Goal: Task Accomplishment & Management: Manage account settings

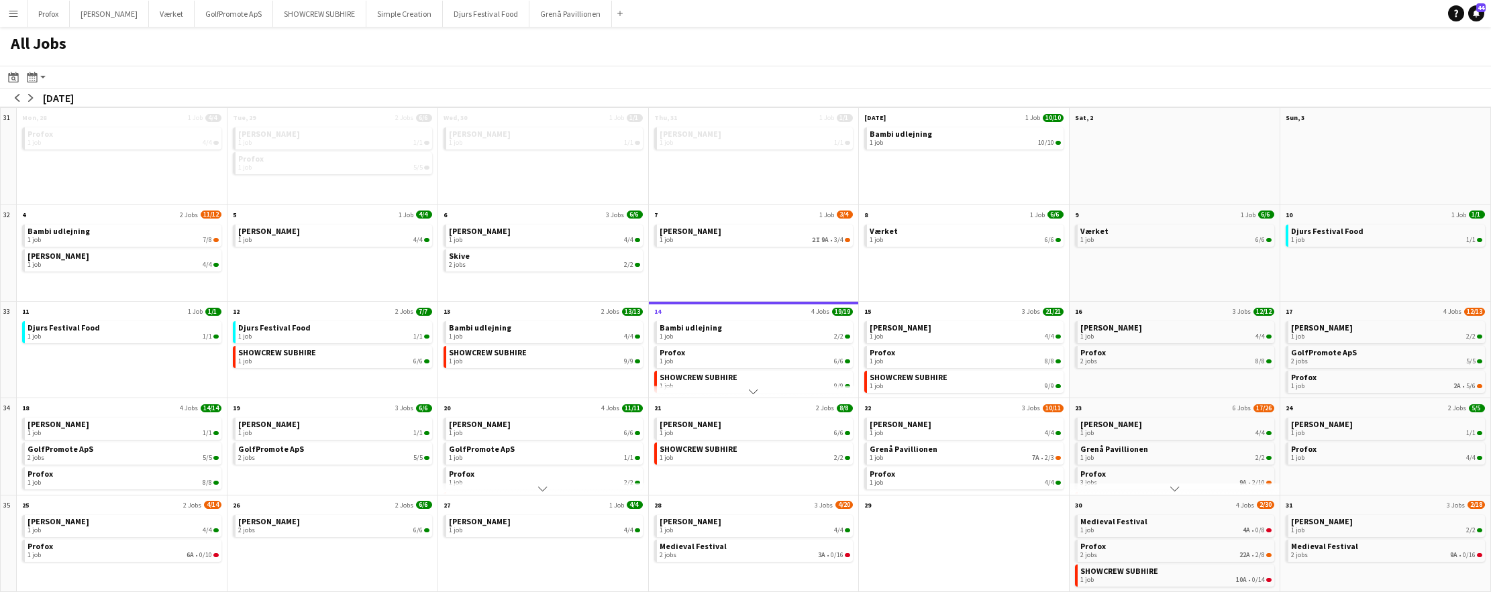
scroll to position [35, 0]
click at [129, 16] on button "[PERSON_NAME] Close" at bounding box center [109, 14] width 79 height 26
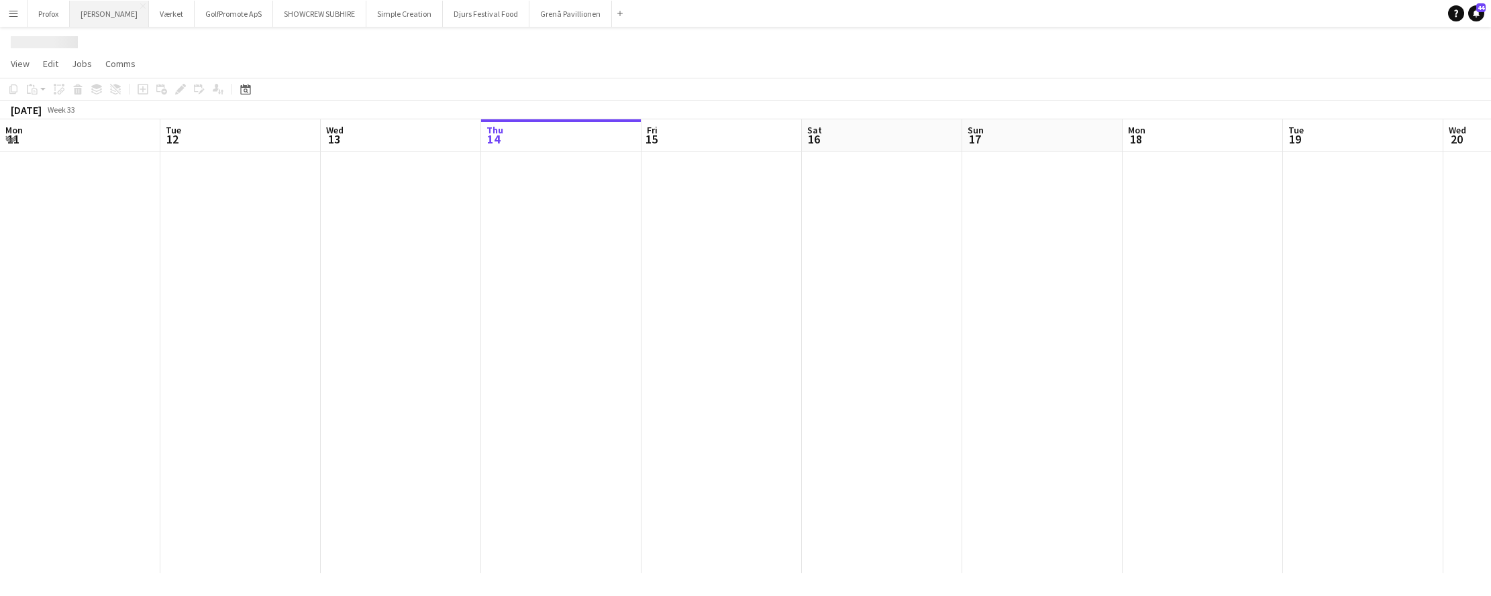
scroll to position [0, 321]
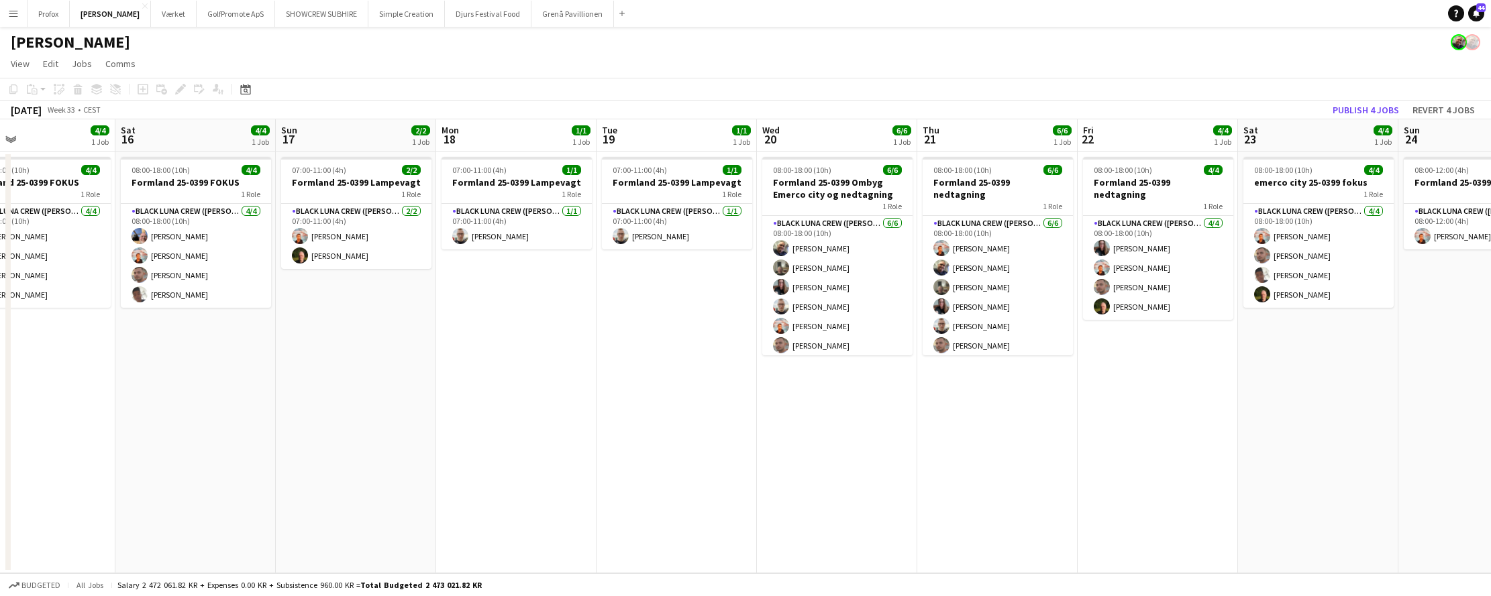
drag, startPoint x: 1341, startPoint y: 419, endPoint x: 979, endPoint y: 394, distance: 362.5
click at [975, 395] on app-calendar-viewport "Wed 13 Thu 14 Fri 15 4/4 1 Job Sat 16 4/4 1 Job Sun 17 2/2 1 Job Mon 18 1/1 1 J…" at bounding box center [745, 346] width 1491 height 454
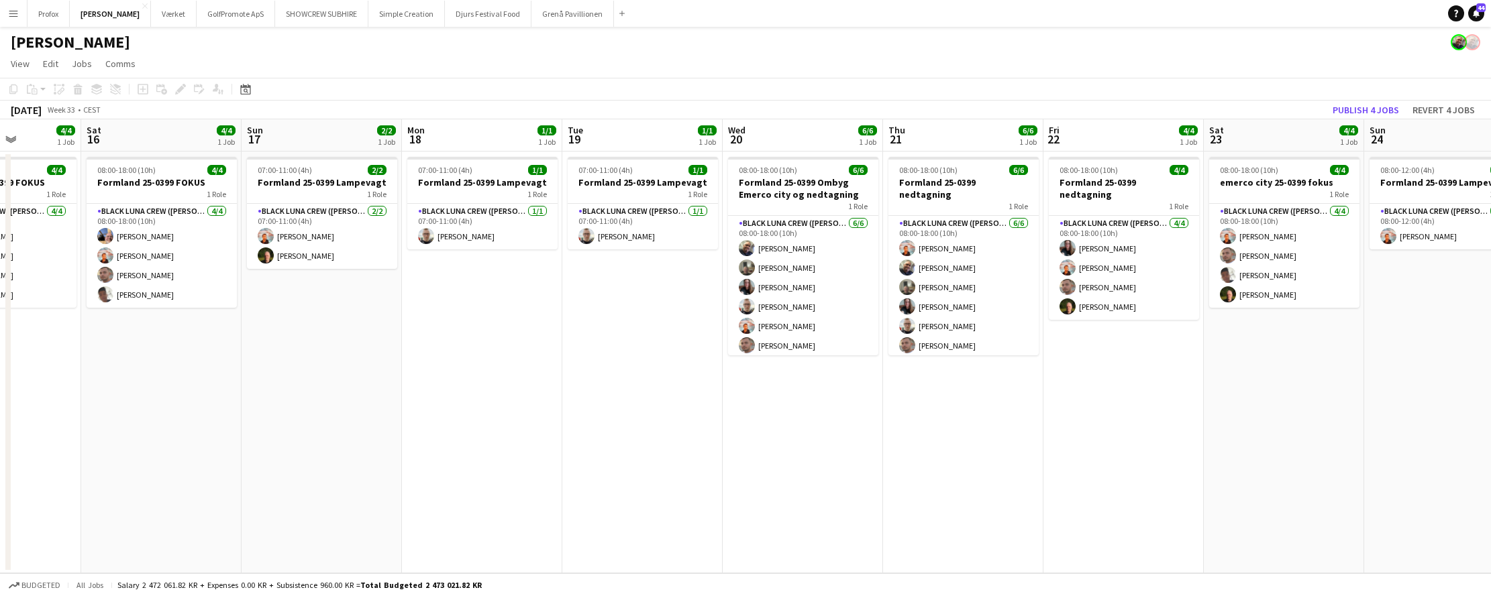
drag, startPoint x: 1125, startPoint y: 408, endPoint x: 752, endPoint y: 419, distance: 373.2
click at [751, 419] on app-calendar-viewport "Wed 13 Thu 14 Fri 15 4/4 1 Job Sat 16 4/4 1 Job Sun 17 2/2 1 Job Mon 18 1/1 1 J…" at bounding box center [745, 346] width 1491 height 454
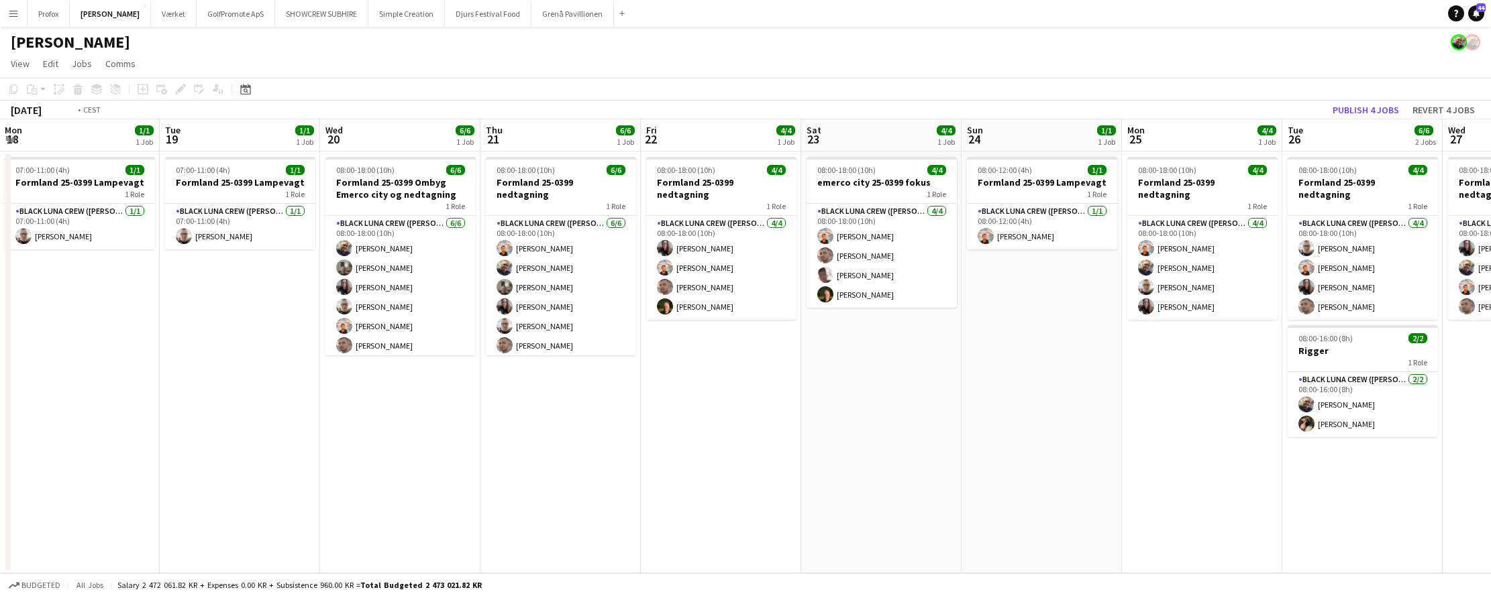
drag, startPoint x: 1290, startPoint y: 408, endPoint x: 957, endPoint y: 411, distance: 332.8
click at [955, 411] on app-calendar-viewport "Fri 15 4/4 1 Job Sat 16 4/4 1 Job Sun 17 2/2 1 Job Mon 18 1/1 1 Job Tue 19 1/1 …" at bounding box center [745, 346] width 1491 height 454
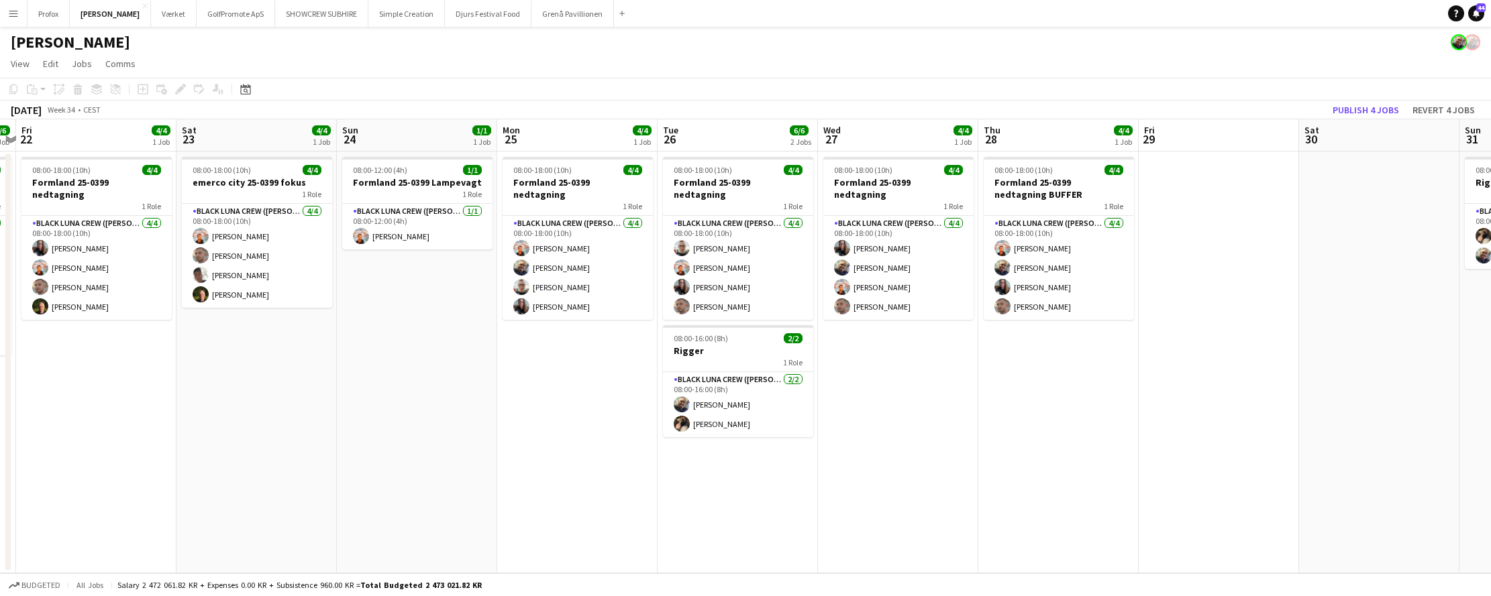
scroll to position [0, 540]
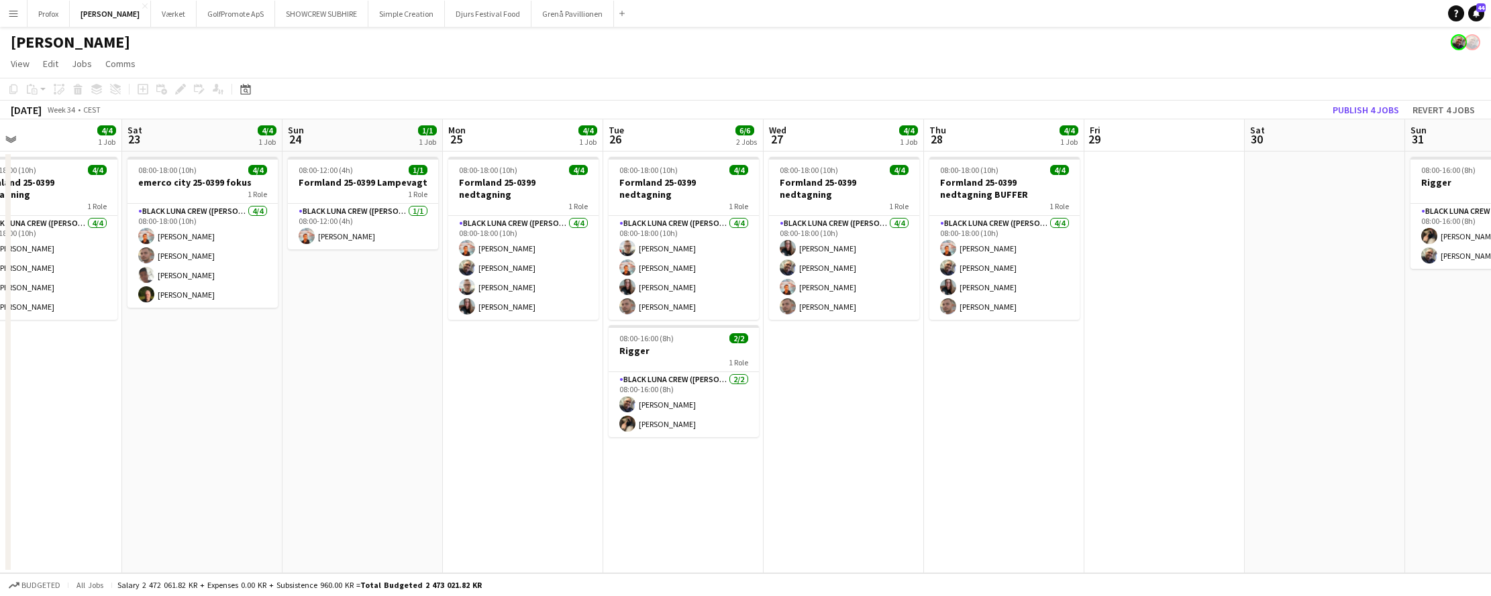
drag, startPoint x: 1075, startPoint y: 413, endPoint x: 1056, endPoint y: 411, distance: 19.0
click at [947, 409] on app-calendar-viewport "Tue 19 1/1 1 Job Wed 20 6/6 1 Job Thu 21 6/6 1 Job Fri 22 4/4 1 Job Sat 23 4/4 …" at bounding box center [745, 346] width 1491 height 454
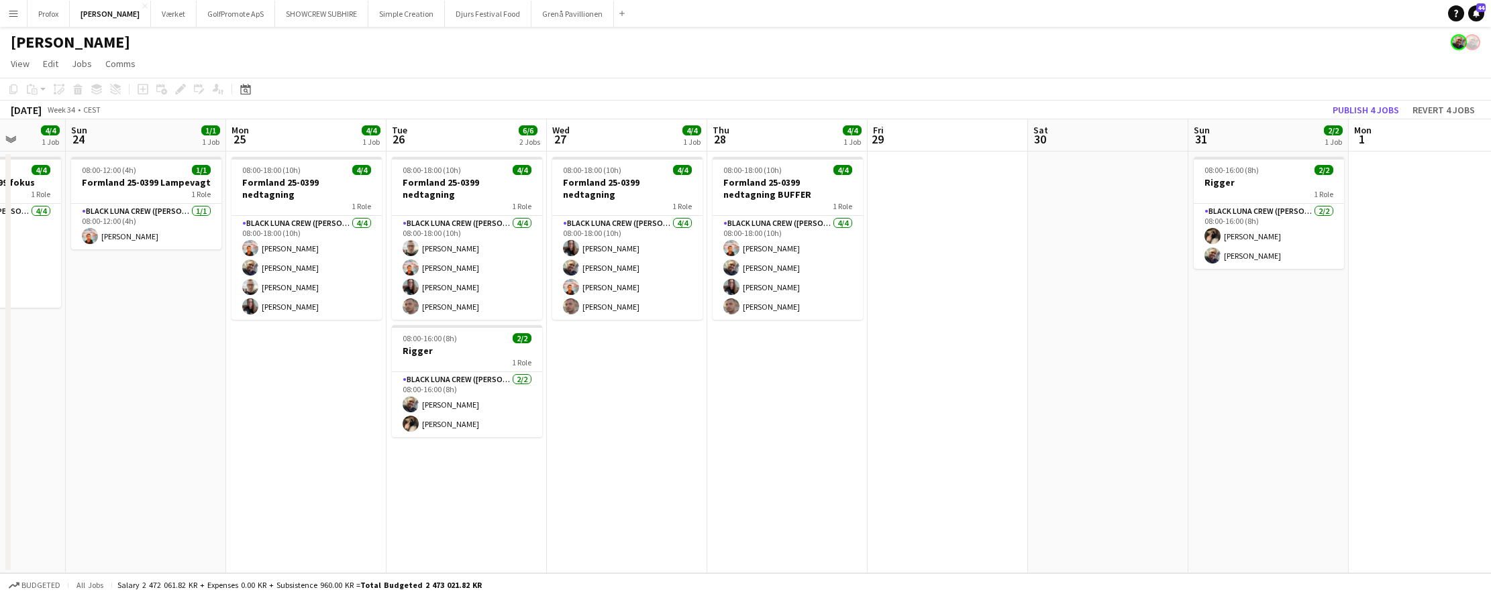
drag, startPoint x: 1156, startPoint y: 363, endPoint x: 922, endPoint y: 333, distance: 235.3
click at [922, 333] on app-calendar-viewport "Thu 21 6/6 1 Job Fri 22 4/4 1 Job Sat 23 4/4 1 Job Sun 24 1/1 1 Job Mon 25 4/4 …" at bounding box center [745, 346] width 1491 height 454
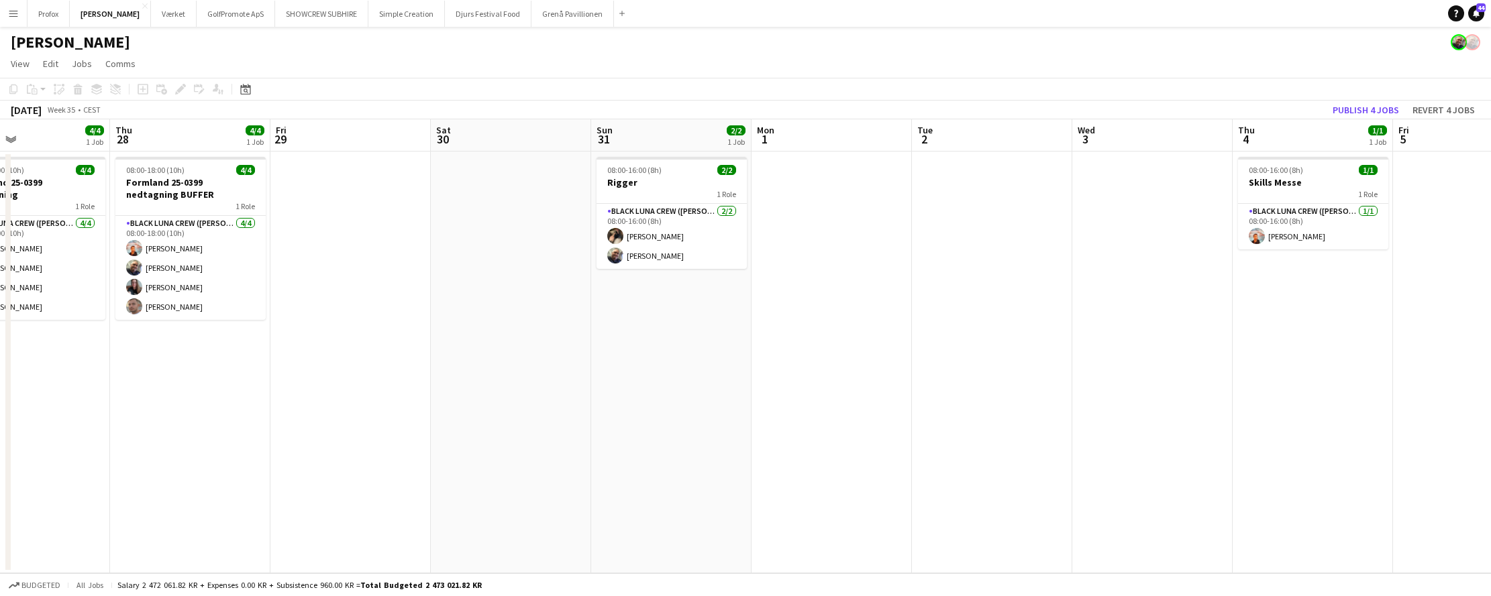
drag, startPoint x: 916, startPoint y: 340, endPoint x: 822, endPoint y: 333, distance: 94.2
click at [771, 330] on app-calendar-viewport "Mon 25 4/4 1 Job Tue 26 6/6 2 Jobs Wed 27 4/4 1 Job Thu 28 4/4 1 Job Fri 29 Sat…" at bounding box center [745, 346] width 1491 height 454
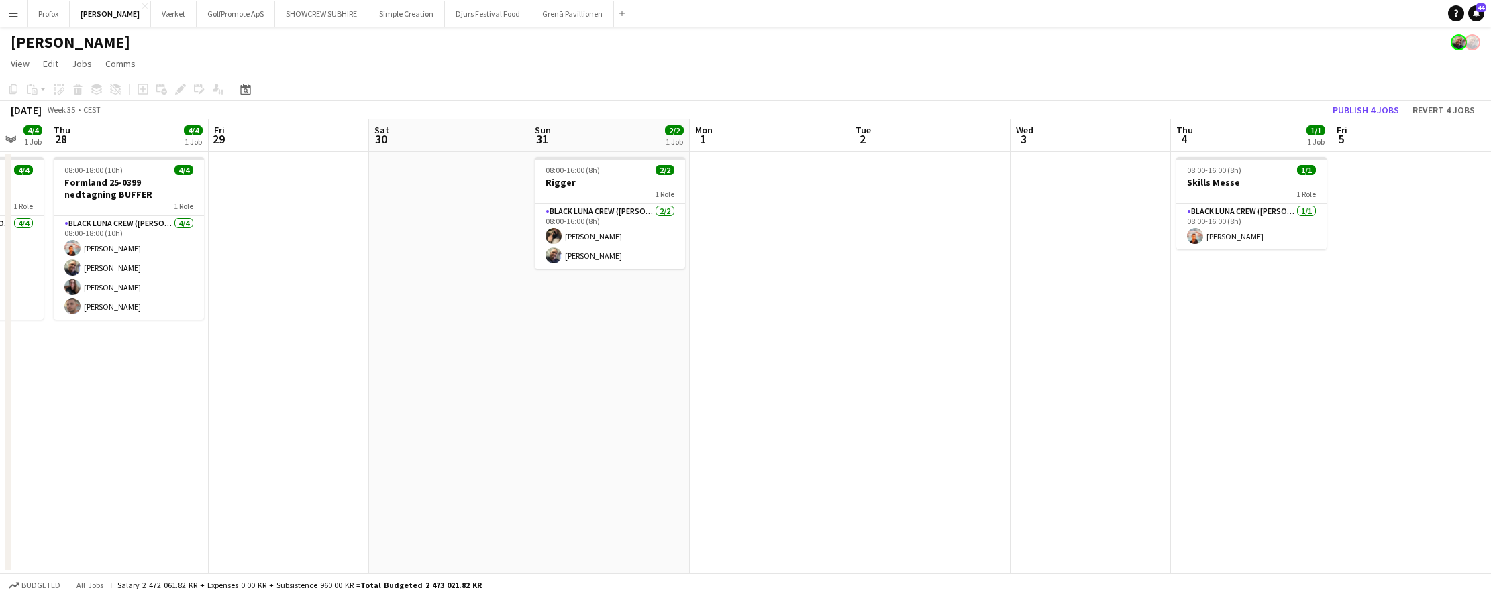
drag, startPoint x: 1165, startPoint y: 352, endPoint x: 798, endPoint y: 329, distance: 367.7
click at [794, 329] on app-calendar-viewport "Mon 25 4/4 1 Job Tue 26 6/6 2 Jobs Wed 27 4/4 1 Job Thu 28 4/4 1 Job Fri 29 Sat…" at bounding box center [745, 346] width 1491 height 454
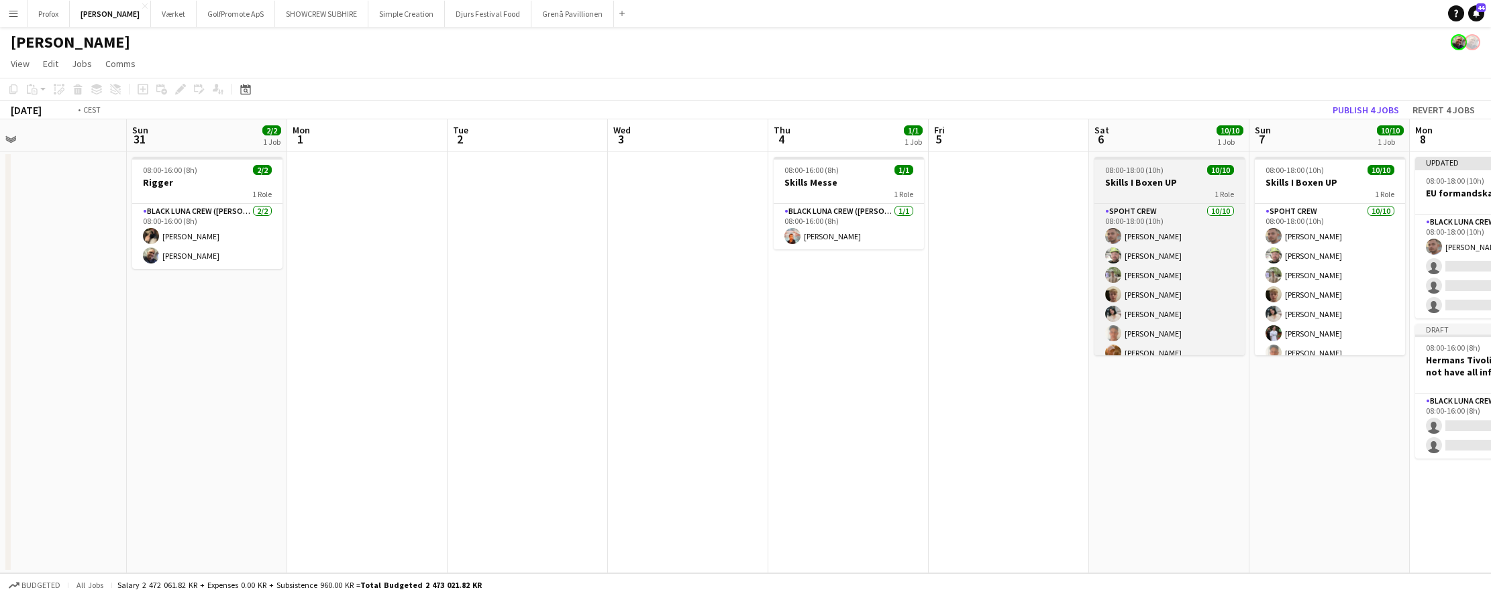
drag, startPoint x: 1179, startPoint y: 362, endPoint x: 838, endPoint y: 345, distance: 341.9
click at [771, 333] on app-calendar-viewport "Wed 27 4/4 1 Job Thu 28 4/4 1 Job Fri 29 Sat 30 Sun 31 2/2 1 Job Mon 1 Tue 2 We…" at bounding box center [745, 346] width 1491 height 454
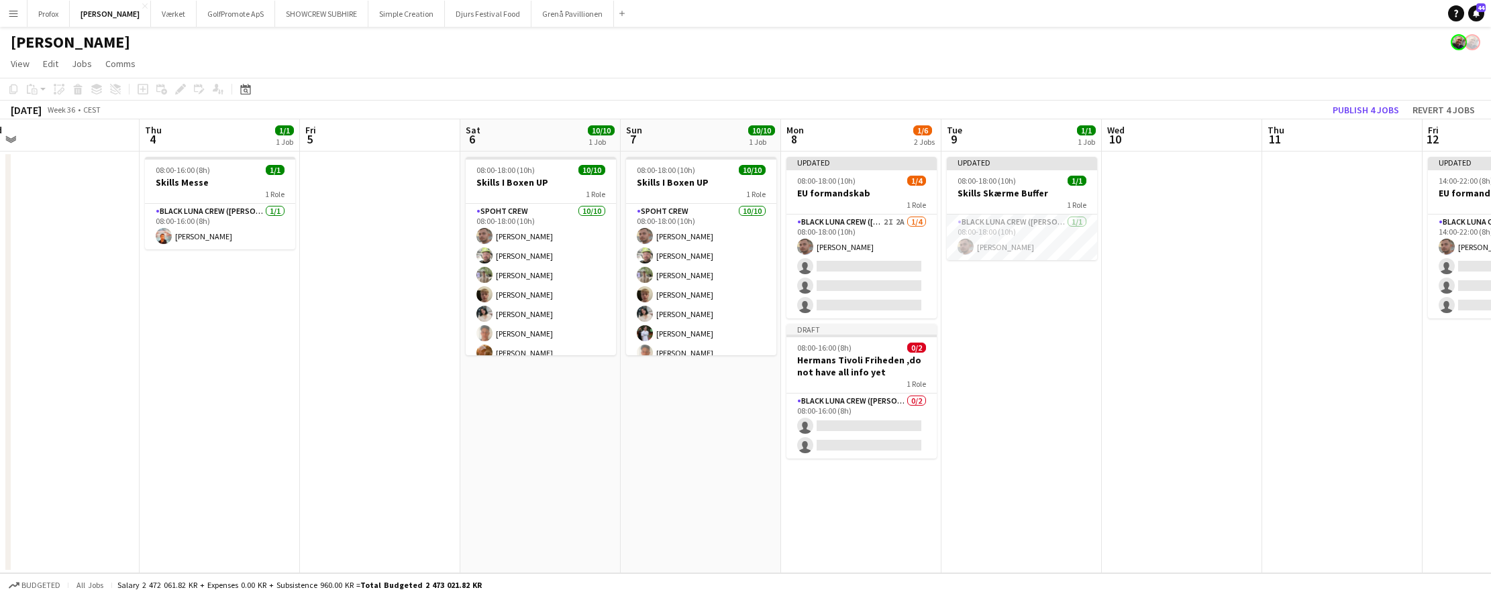
drag, startPoint x: 1276, startPoint y: 352, endPoint x: 1099, endPoint y: 341, distance: 176.8
click at [1048, 341] on app-calendar-viewport "Sun 31 2/2 1 Job Mon 1 Tue 2 Wed 3 Thu 4 1/1 1 Job Fri 5 Sat 6 10/10 1 Job Sun …" at bounding box center [745, 346] width 1491 height 454
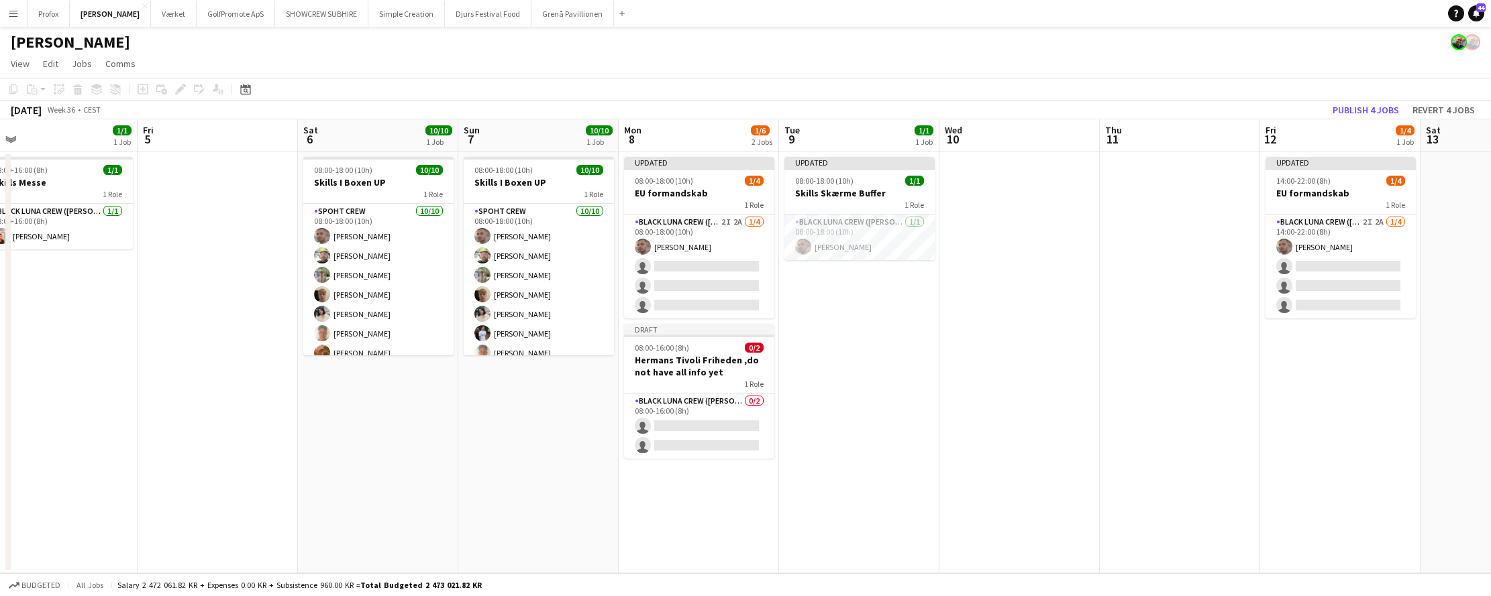
drag, startPoint x: 1264, startPoint y: 331, endPoint x: 1122, endPoint y: 322, distance: 142.5
click at [1100, 327] on app-calendar-viewport "Tue 2 Wed 3 Thu 4 1/1 1 Job Fri 5 Sat 6 10/10 1 Job Sun 7 10/10 1 Job Mon 8 1/6…" at bounding box center [745, 346] width 1491 height 454
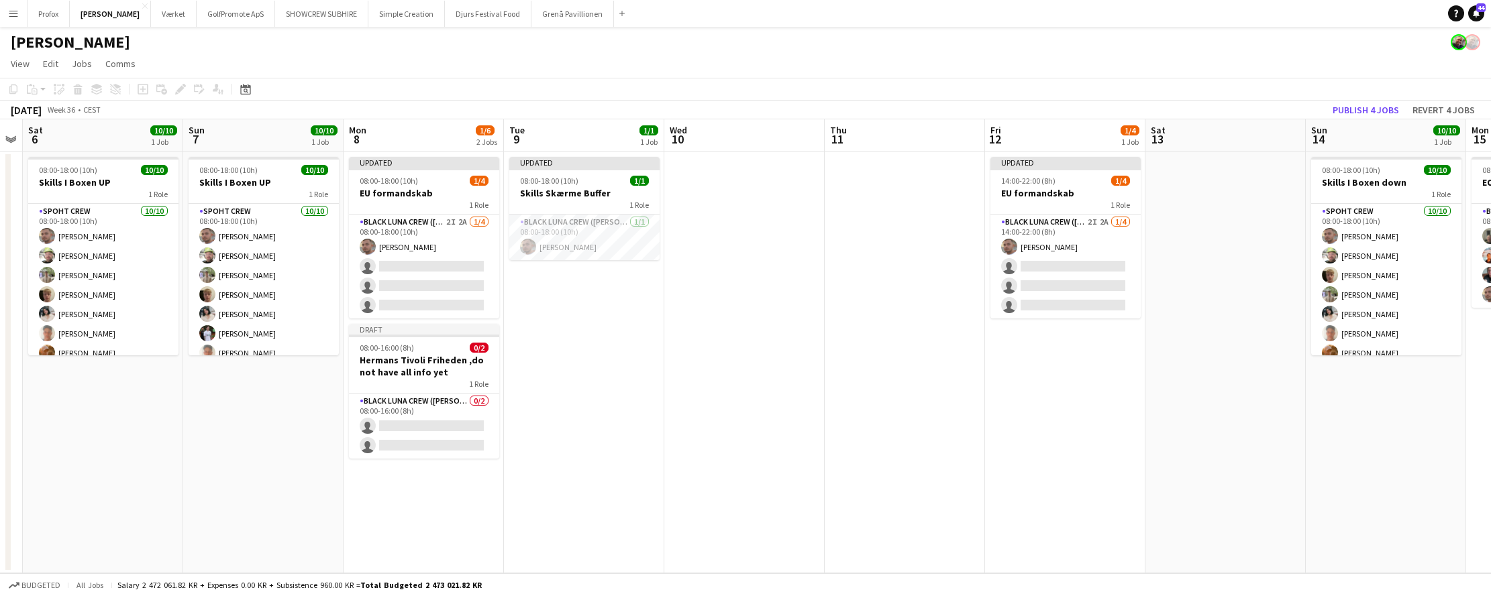
scroll to position [0, 621]
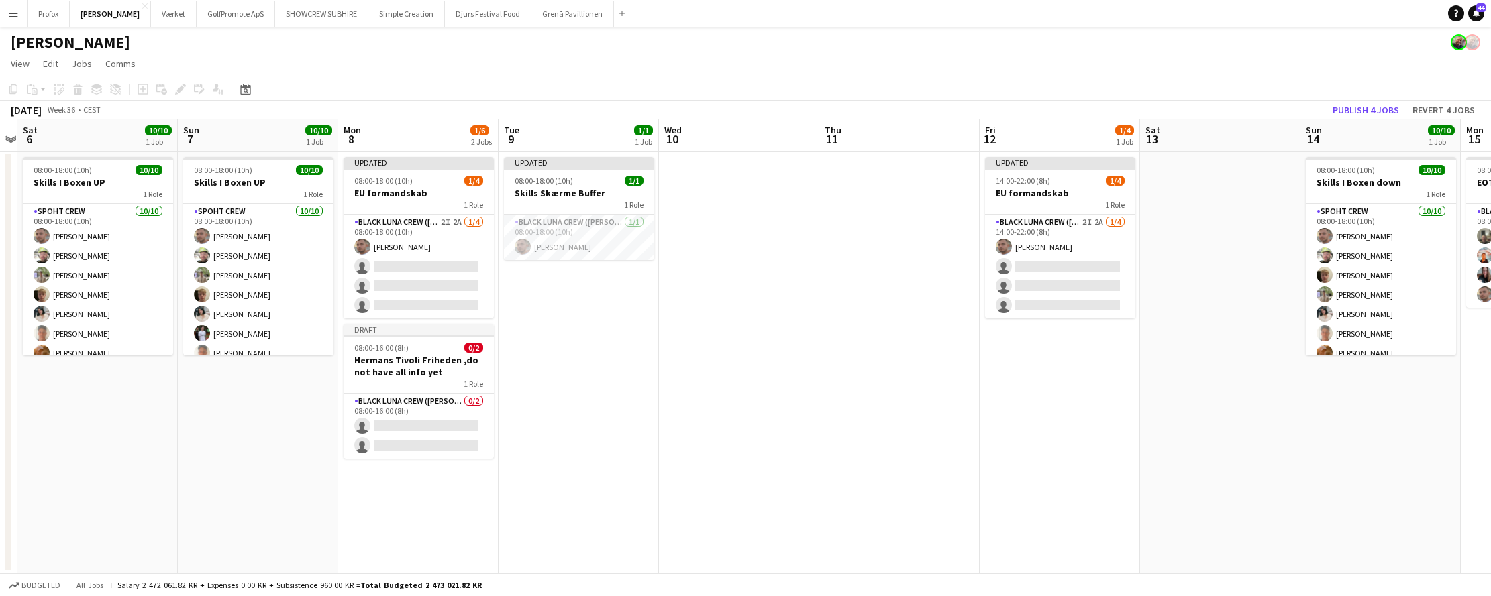
drag, startPoint x: 1195, startPoint y: 329, endPoint x: 1019, endPoint y: 326, distance: 176.5
click at [920, 319] on app-calendar-viewport "Tue 2 Wed 3 Thu 4 1/1 1 Job Fri 5 Sat 6 10/10 1 Job Sun 7 10/10 1 Job Mon 8 1/6…" at bounding box center [745, 346] width 1491 height 454
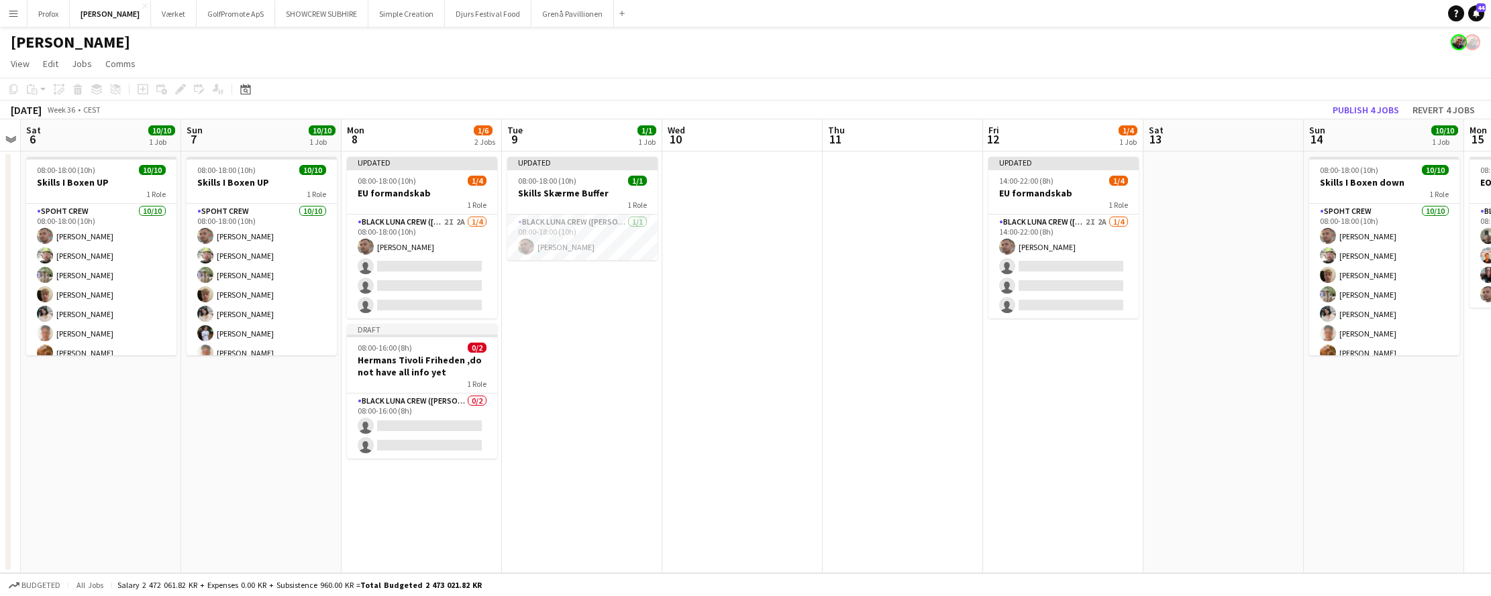
scroll to position [0, 624]
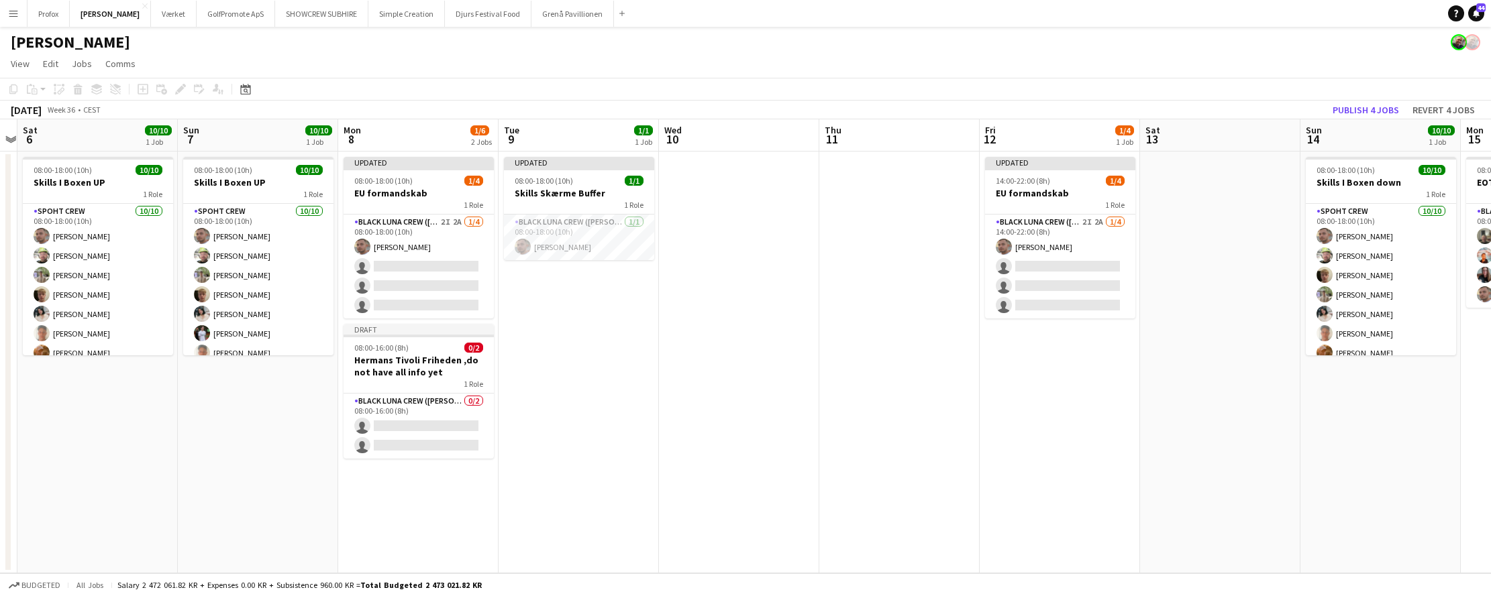
click at [1219, 252] on app-date-cell at bounding box center [1220, 363] width 160 height 422
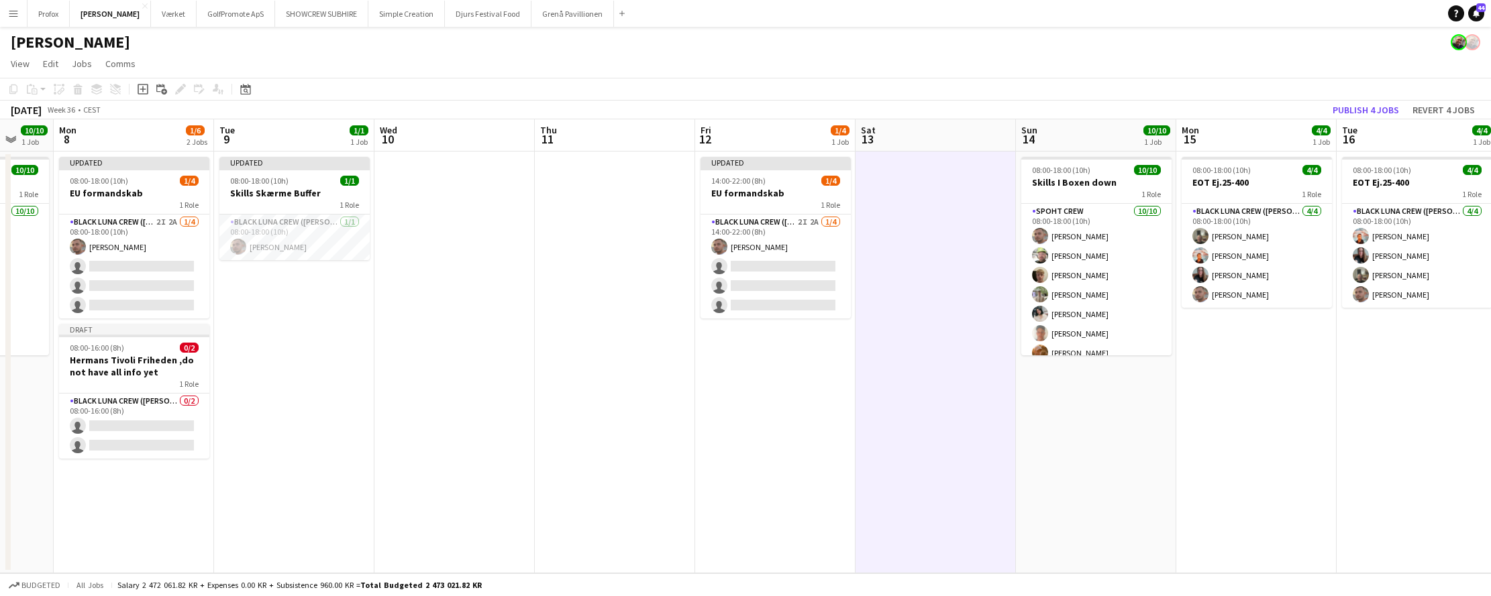
drag, startPoint x: 896, startPoint y: 428, endPoint x: 614, endPoint y: 431, distance: 281.1
click at [593, 433] on app-calendar-viewport "Thu 4 1/1 1 Job Fri 5 Sat 6 10/10 1 Job Sun 7 10/10 1 Job Mon 8 1/6 2 Jobs Tue …" at bounding box center [745, 346] width 1491 height 454
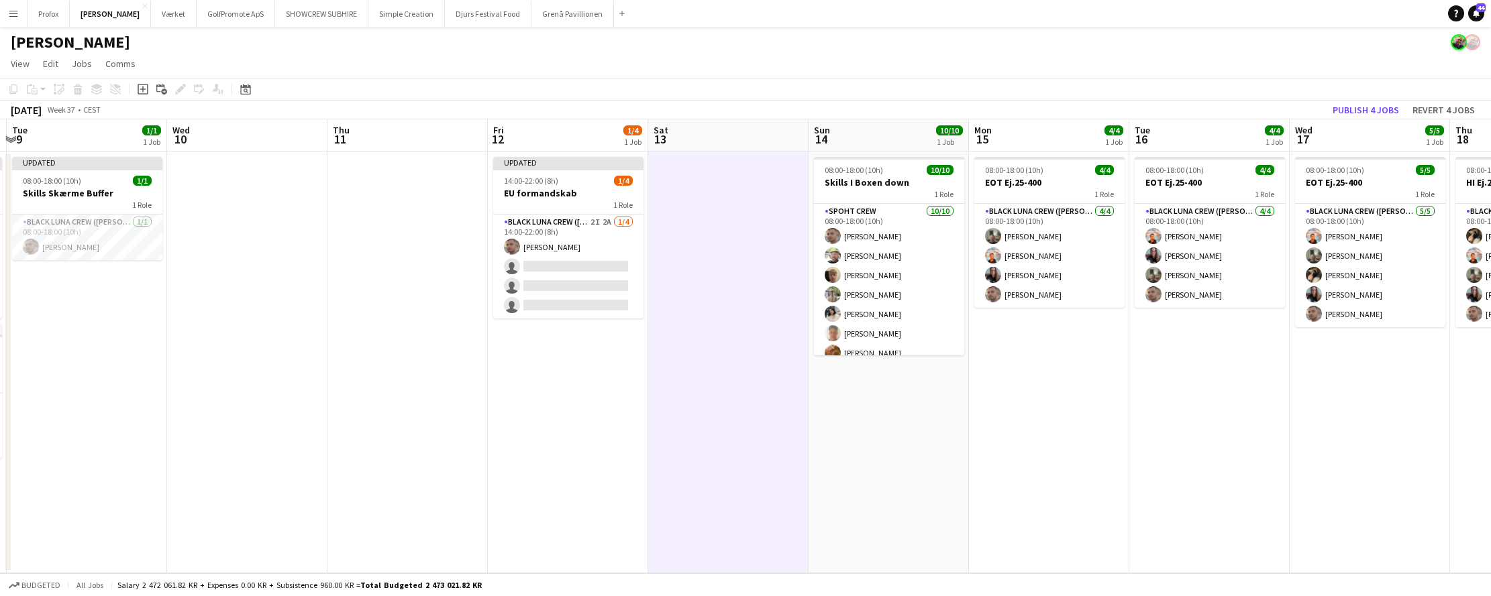
drag, startPoint x: 911, startPoint y: 439, endPoint x: 741, endPoint y: 446, distance: 170.5
click at [723, 448] on app-calendar-viewport "Sat 6 10/10 1 Job Sun 7 10/10 1 Job Mon 8 1/6 2 Jobs Tue 9 1/1 1 Job Wed 10 Thu…" at bounding box center [745, 346] width 1491 height 454
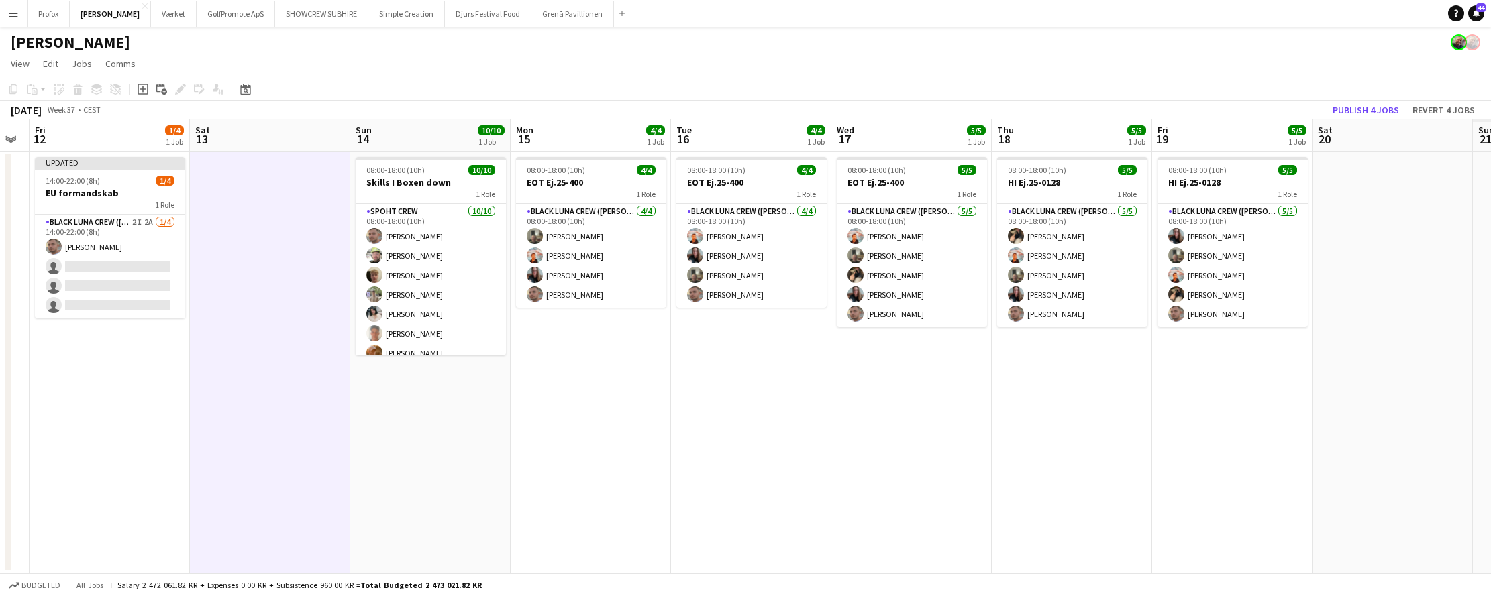
drag, startPoint x: 934, startPoint y: 452, endPoint x: 762, endPoint y: 458, distance: 171.8
click at [743, 458] on app-calendar-viewport "Mon 8 1/6 2 Jobs Tue 9 1/1 1 Job Wed 10 Thu 11 Fri 12 1/4 1 Job Sat 13 Sun 14 1…" at bounding box center [745, 346] width 1491 height 454
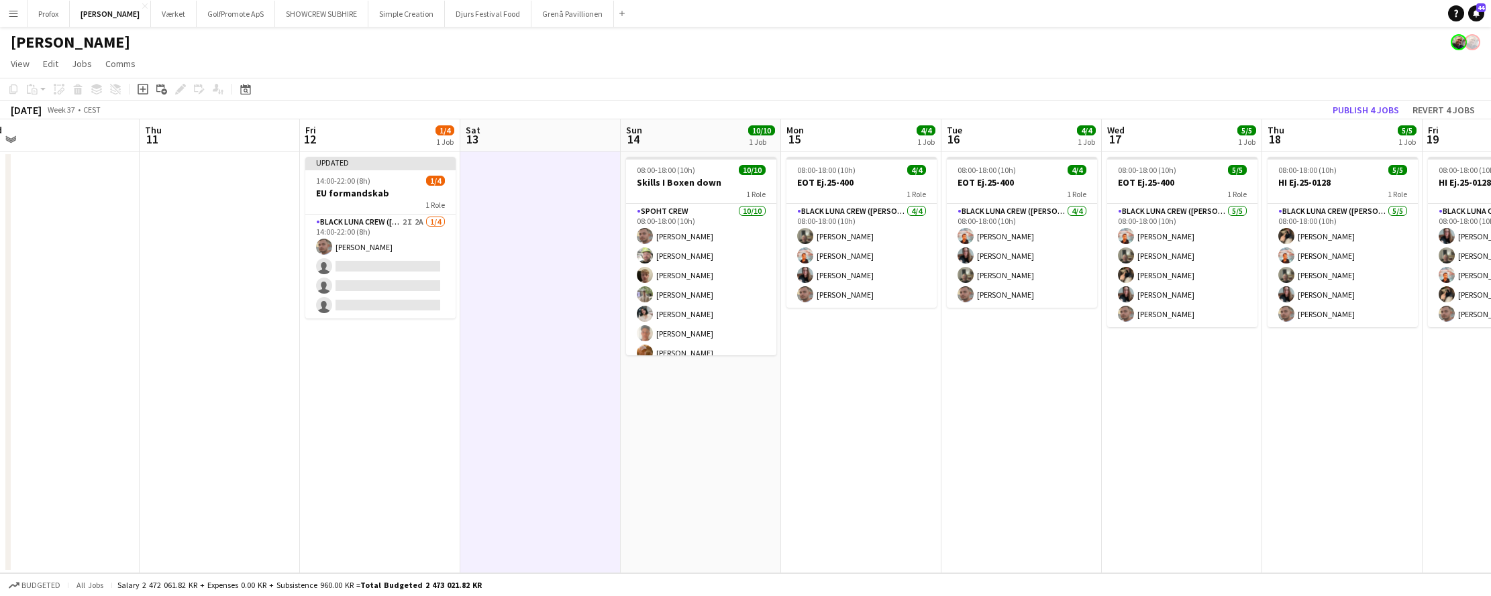
drag, startPoint x: 833, startPoint y: 451, endPoint x: 661, endPoint y: 441, distance: 172.7
click at [529, 435] on app-calendar-viewport "Mon 8 1/6 2 Jobs Tue 9 1/1 1 Job Wed 10 Thu 11 Fri 12 1/4 1 Job Sat 13 Sun 14 1…" at bounding box center [745, 346] width 1491 height 454
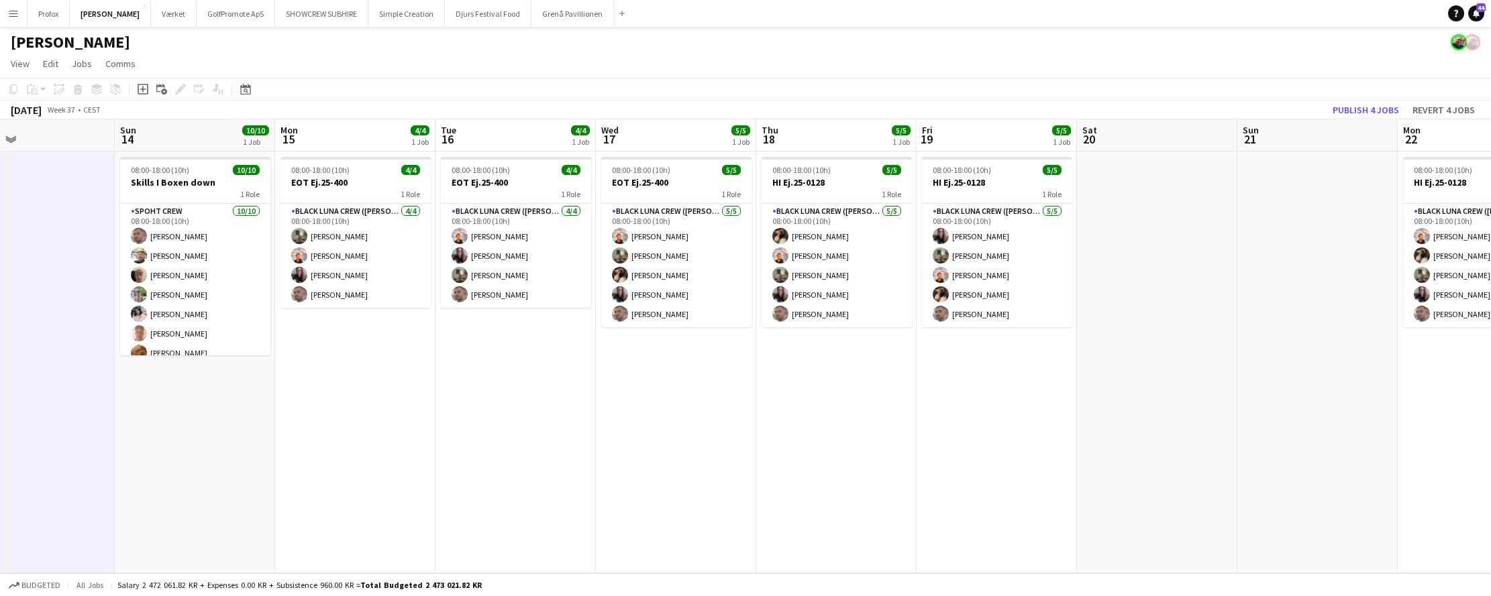
drag, startPoint x: 879, startPoint y: 438, endPoint x: 698, endPoint y: 435, distance: 181.1
click at [698, 435] on app-calendar-viewport "Wed 10 Thu 11 Fri 12 1/4 1 Job Sat 13 Sun 14 10/10 1 Job Mon 15 4/4 1 Job Tue 1…" at bounding box center [745, 346] width 1491 height 454
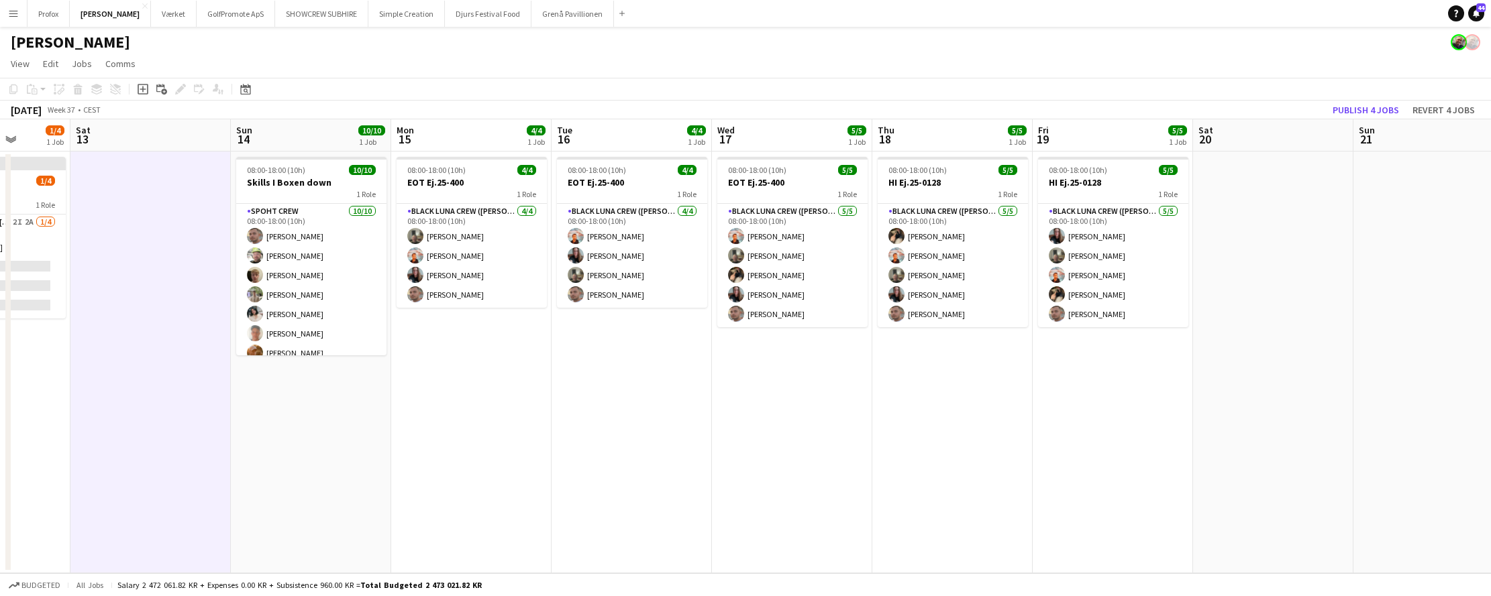
drag, startPoint x: 786, startPoint y: 434, endPoint x: 542, endPoint y: 421, distance: 244.5
click at [532, 419] on app-calendar-viewport "Wed 10 Thu 11 Fri 12 1/4 1 Job Sat 13 Sun 14 10/10 1 Job Mon 15 4/4 1 Job Tue 1…" at bounding box center [745, 346] width 1491 height 454
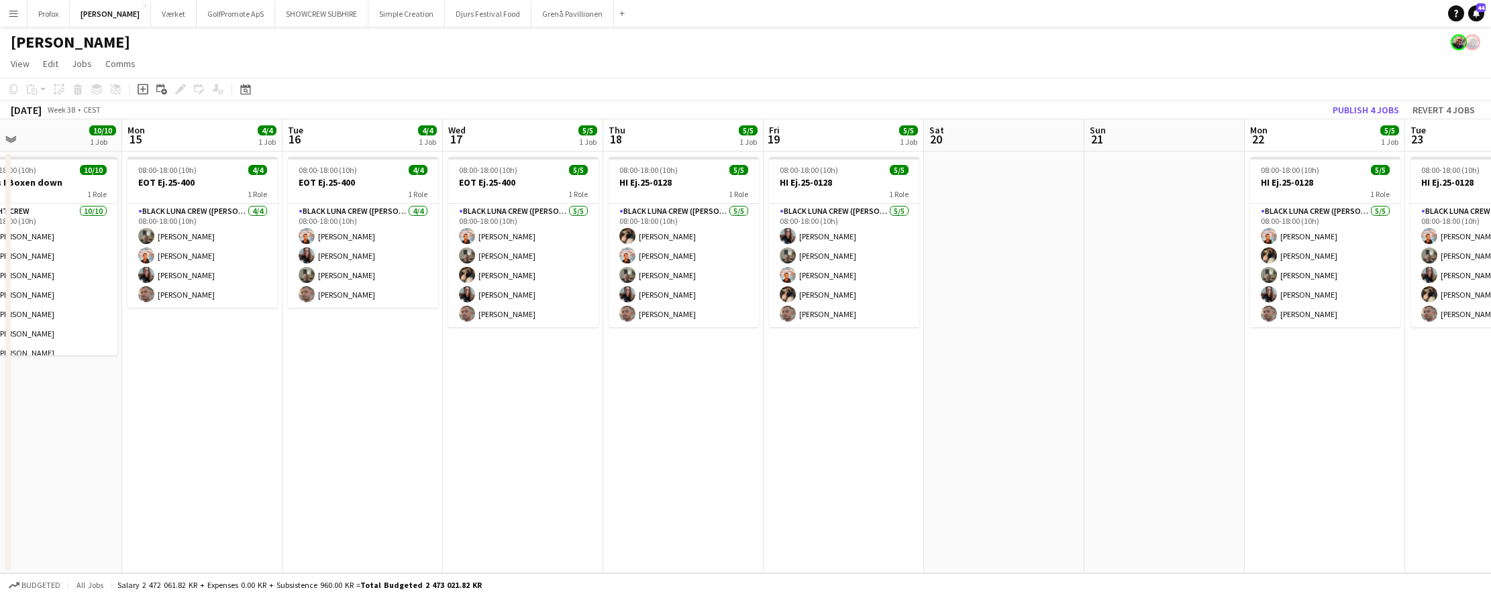
drag, startPoint x: 670, startPoint y: 441, endPoint x: 558, endPoint y: 431, distance: 112.4
click at [474, 426] on app-calendar-viewport "Fri 12 1/4 1 Job Sat 13 Sun 14 10/10 1 Job Mon 15 4/4 1 Job Tue 16 4/4 1 Job We…" at bounding box center [745, 346] width 1491 height 454
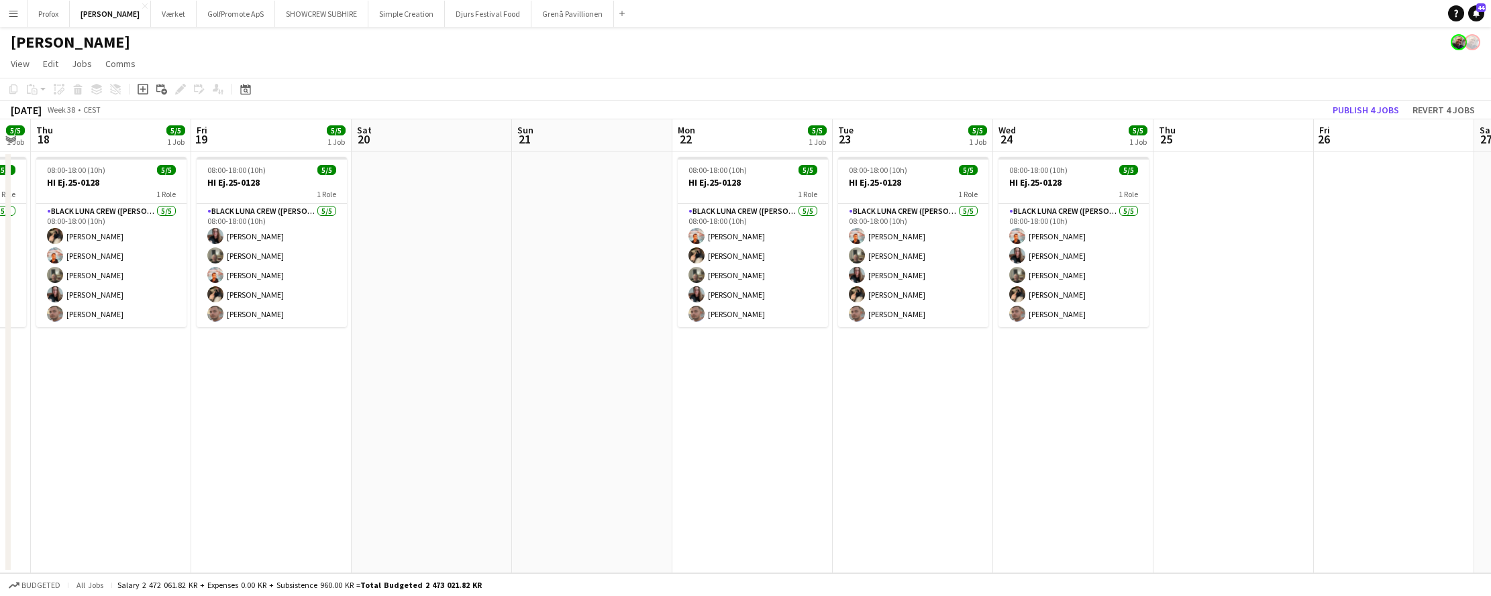
drag, startPoint x: 898, startPoint y: 448, endPoint x: 720, endPoint y: 445, distance: 178.5
click at [708, 445] on app-calendar-viewport "Sun 14 10/10 1 Job Mon 15 4/4 1 Job Tue 16 4/4 1 Job Wed 17 5/5 1 Job Thu 18 5/…" at bounding box center [745, 346] width 1491 height 454
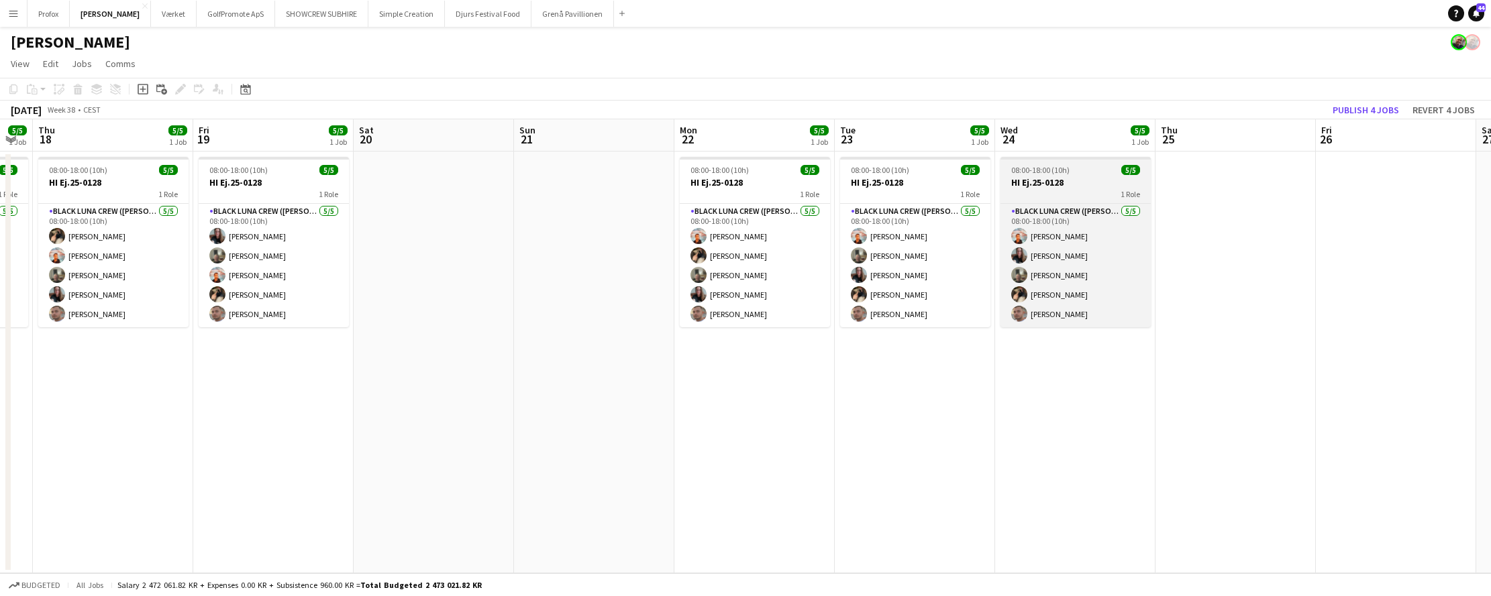
scroll to position [0, 608]
click at [1069, 180] on h3 "HI Ej.25-0128" at bounding box center [1076, 182] width 150 height 12
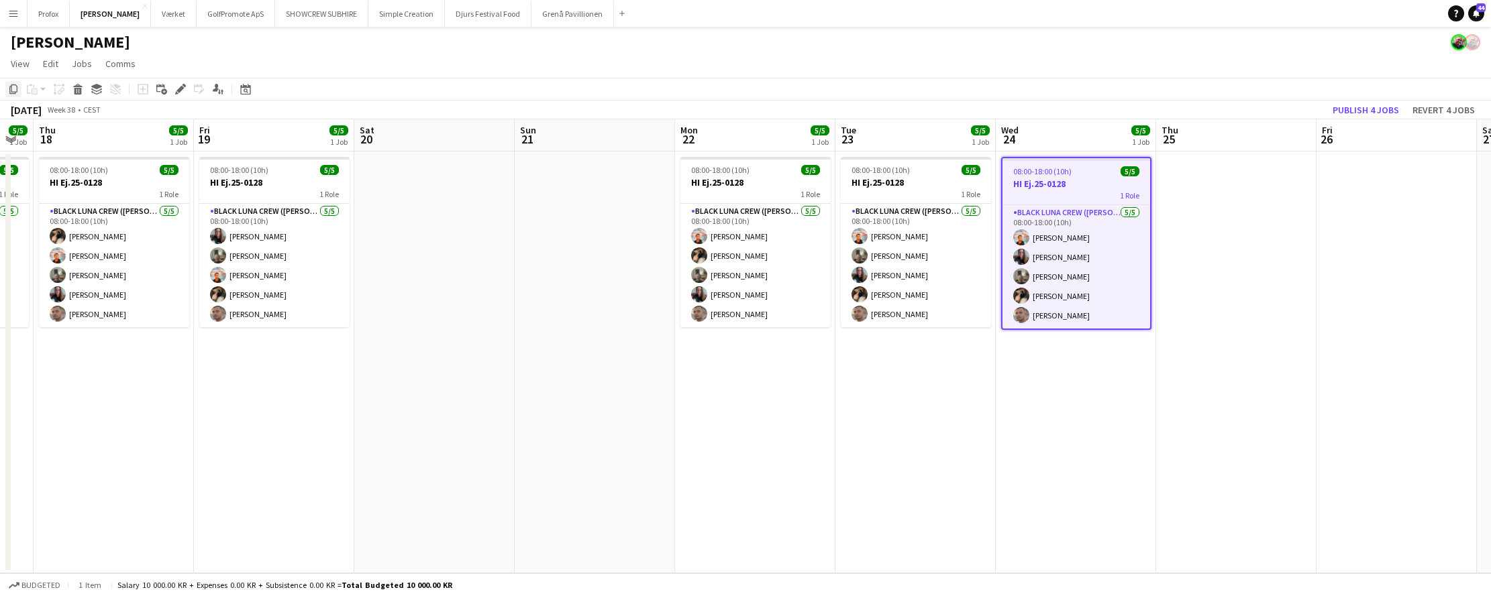
click at [12, 90] on icon "Copy" at bounding box center [13, 89] width 11 height 11
click at [1208, 180] on app-date-cell at bounding box center [1236, 363] width 160 height 422
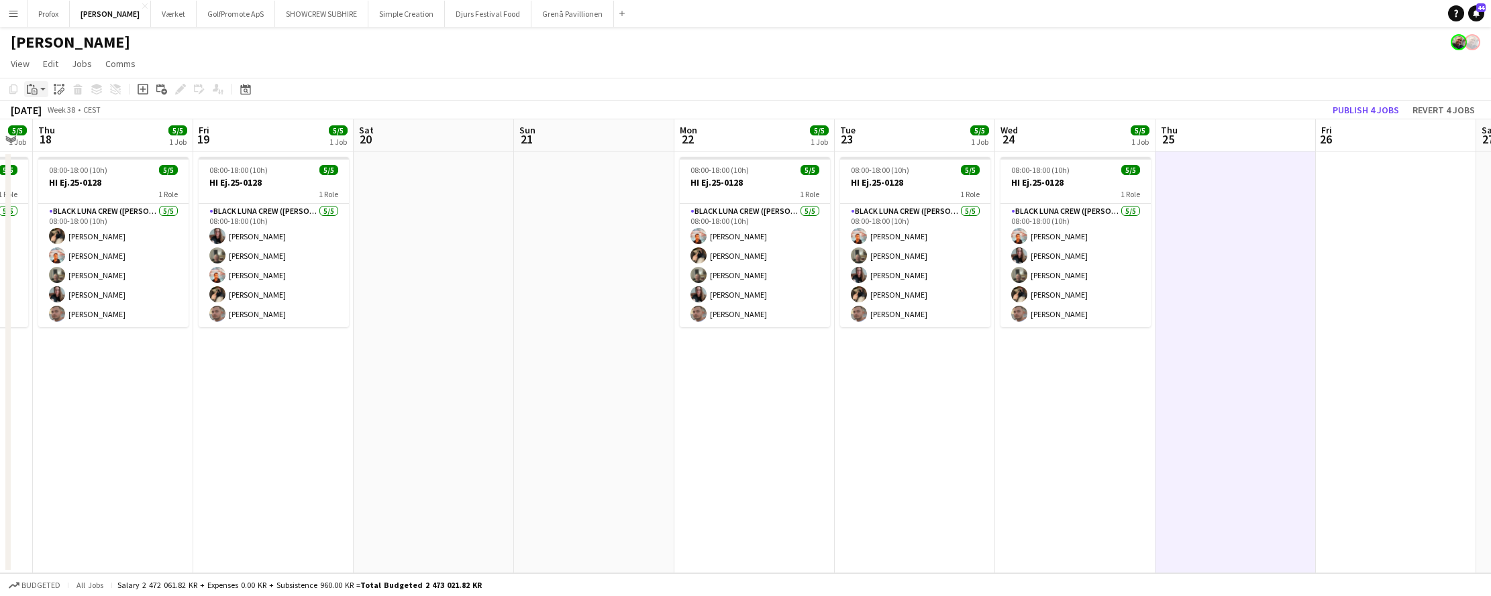
click at [38, 91] on div "Paste" at bounding box center [32, 89] width 16 height 16
click at [62, 115] on link "Paste Command V" at bounding box center [89, 115] width 106 height 12
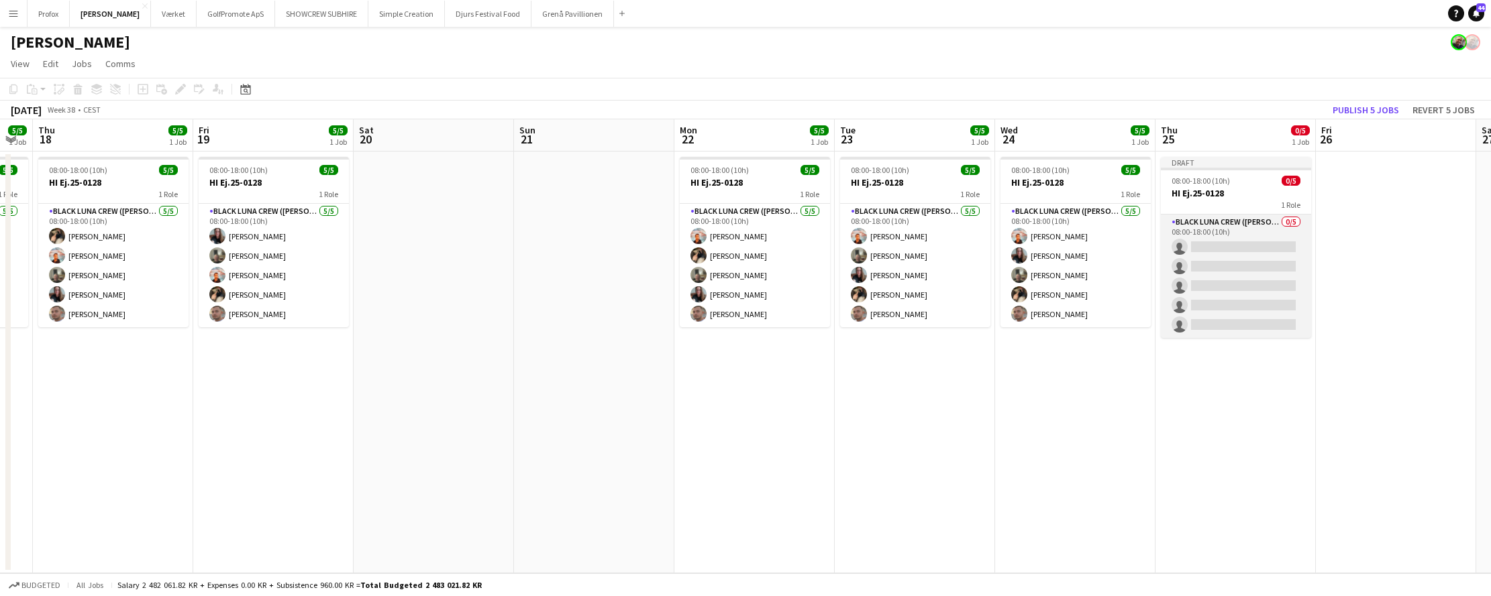
click at [1215, 244] on app-card-role "Black Luna Crew ([PERSON_NAME]) 0/5 08:00-18:00 (10h) single-neutral-actions si…" at bounding box center [1236, 276] width 150 height 123
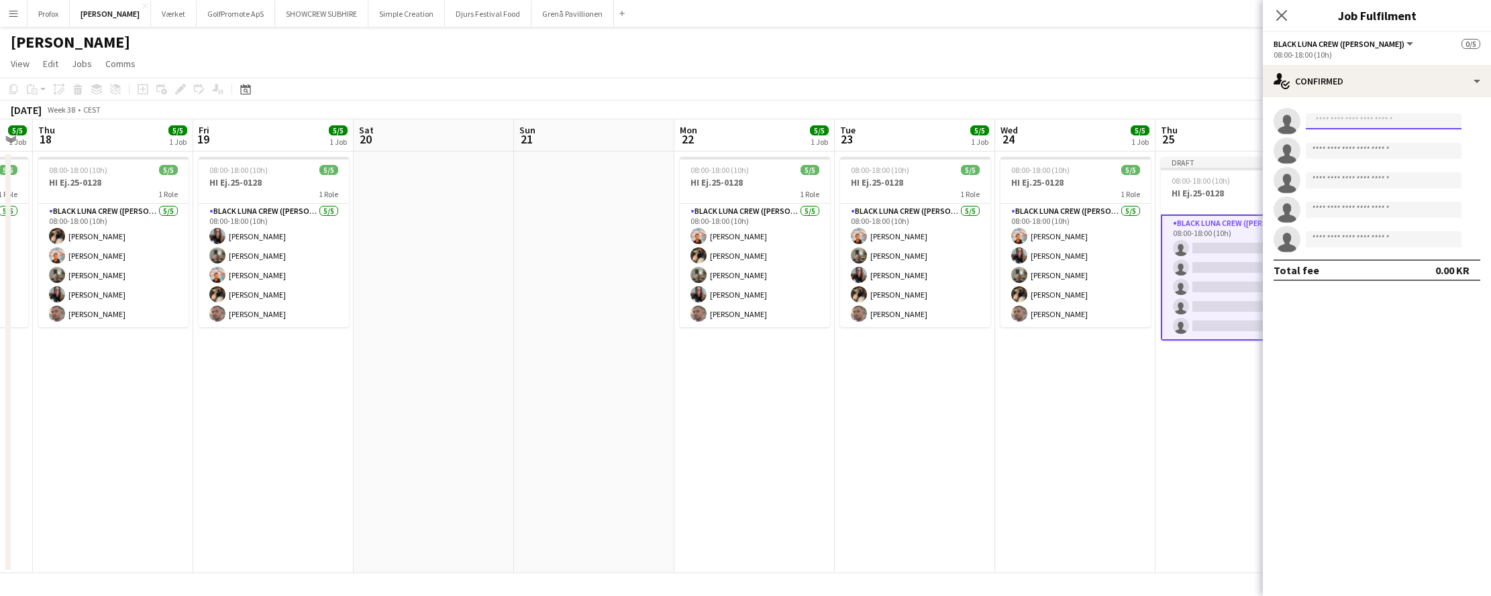
click at [1381, 121] on input at bounding box center [1383, 121] width 156 height 16
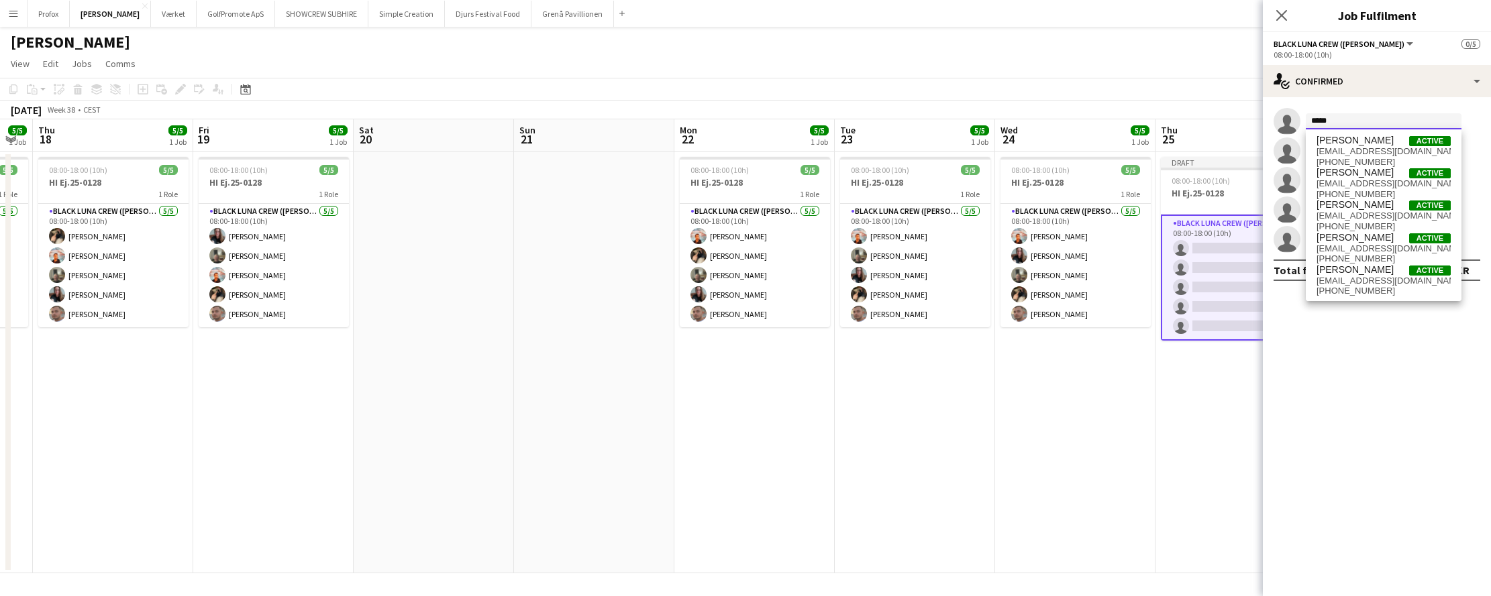
type input "*****"
drag, startPoint x: 1381, startPoint y: 121, endPoint x: 1387, endPoint y: 152, distance: 30.8
click at [1387, 152] on span "[EMAIL_ADDRESS][DOMAIN_NAME]" at bounding box center [1383, 151] width 134 height 11
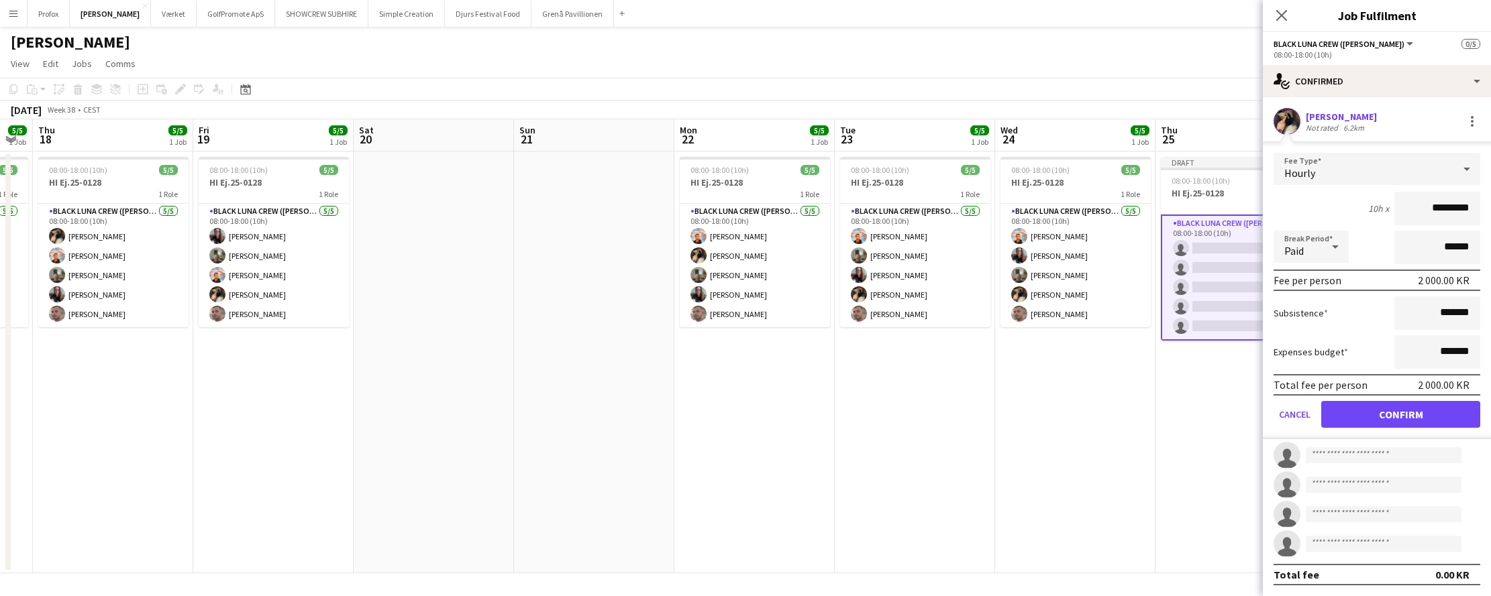
click at [1428, 209] on input "*********" at bounding box center [1437, 209] width 86 height 34
drag, startPoint x: 1431, startPoint y: 206, endPoint x: 1400, endPoint y: 208, distance: 30.9
click at [1407, 207] on input "*********" at bounding box center [1437, 209] width 86 height 34
type input "*********"
click at [1400, 415] on button "Confirm" at bounding box center [1400, 414] width 159 height 27
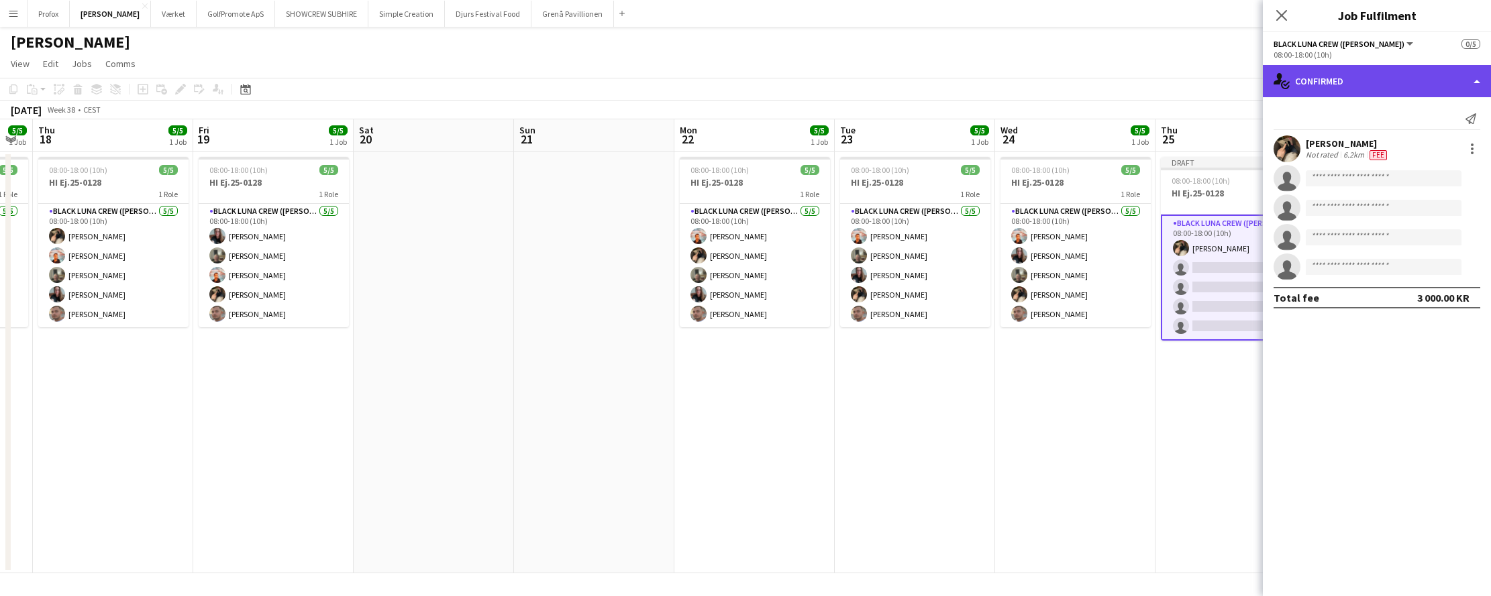
click at [1470, 83] on div "single-neutral-actions-check-2 Confirmed" at bounding box center [1377, 81] width 228 height 32
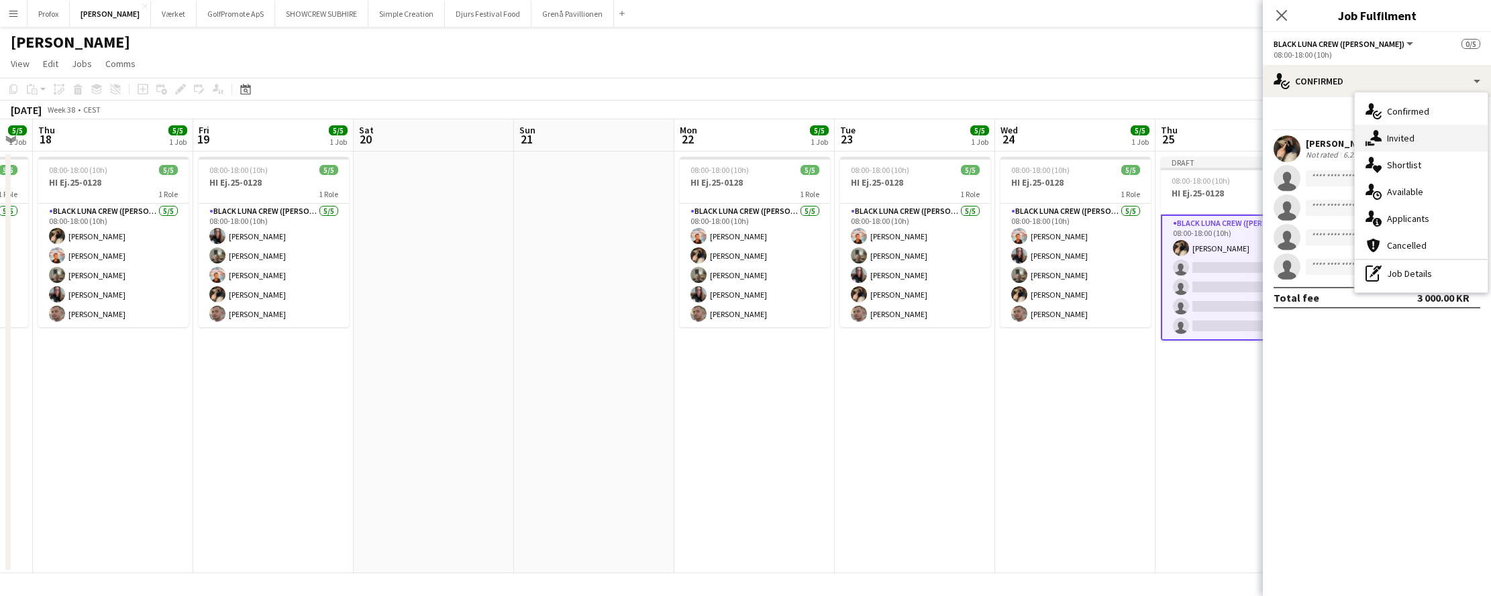
click at [1426, 136] on div "single-neutral-actions-share-1 Invited" at bounding box center [1420, 138] width 133 height 27
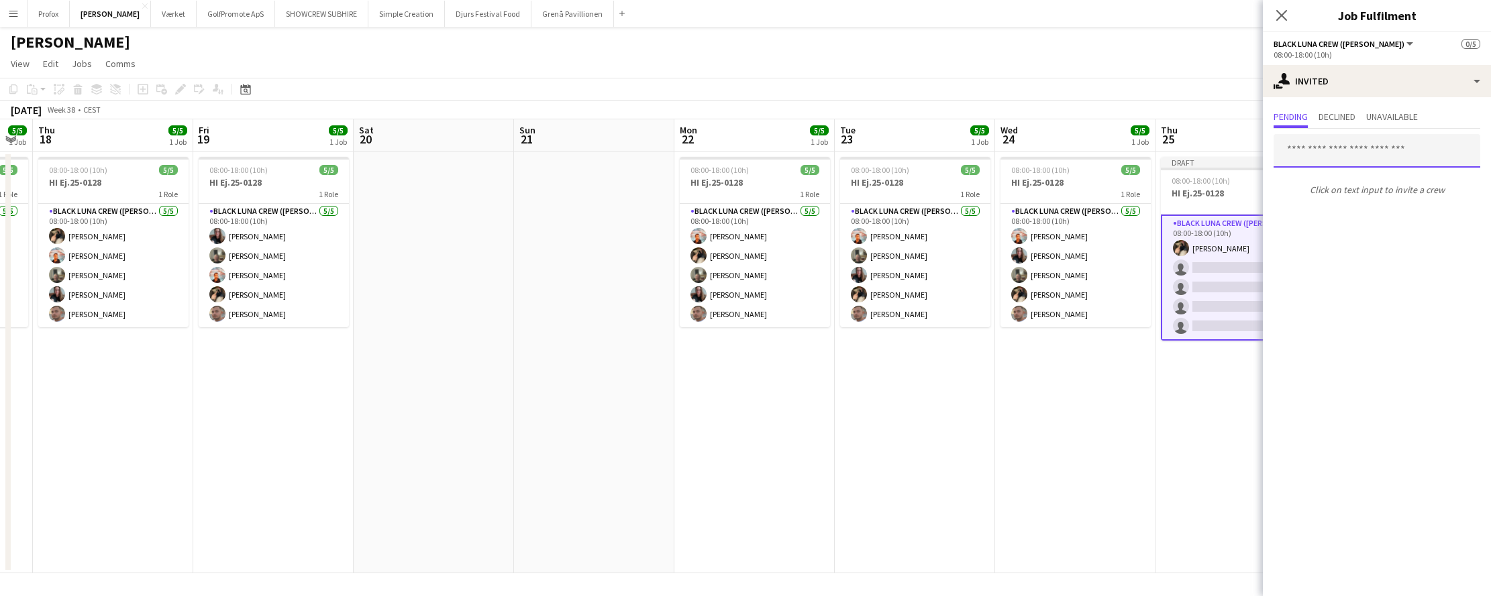
click at [1366, 157] on input "text" at bounding box center [1376, 151] width 207 height 34
type input "*******"
drag, startPoint x: 1366, startPoint y: 157, endPoint x: 1381, endPoint y: 202, distance: 47.1
click at [1381, 202] on mat-option "[PERSON_NAME] Active [EMAIL_ADDRESS][DOMAIN_NAME]" at bounding box center [1376, 189] width 207 height 32
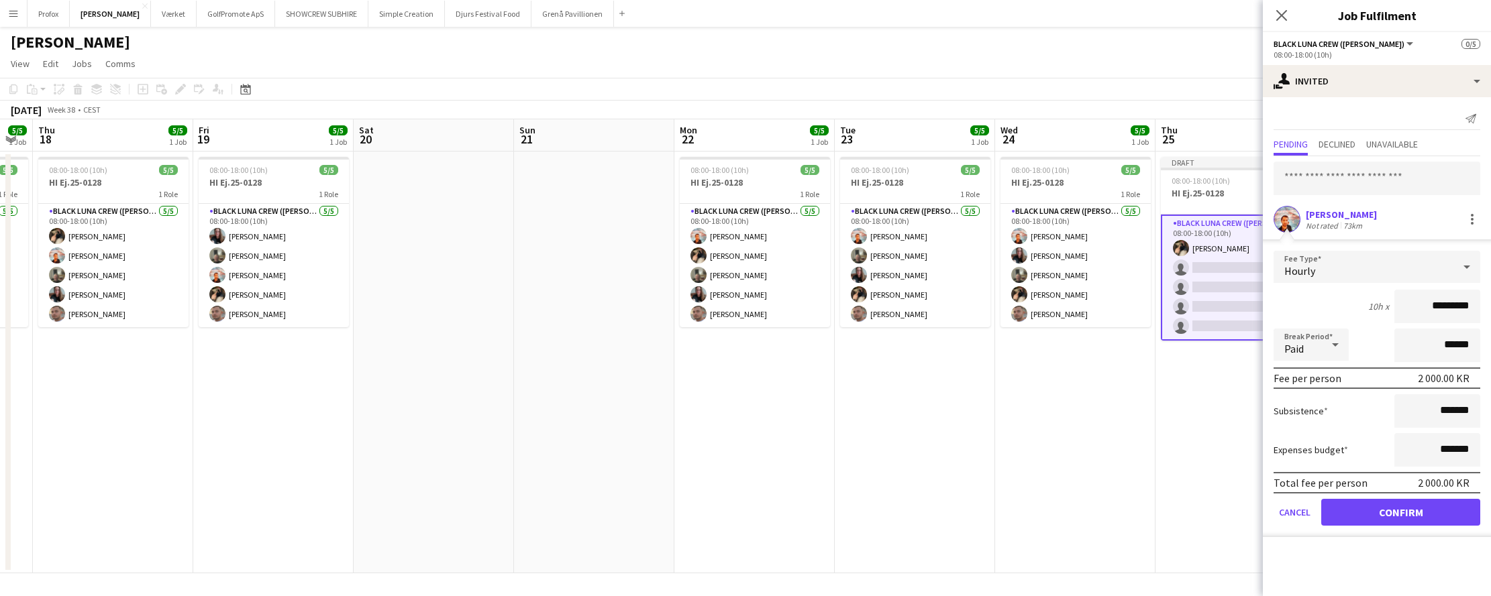
drag, startPoint x: 1430, startPoint y: 303, endPoint x: 1405, endPoint y: 307, distance: 24.4
click at [1419, 303] on input "*********" at bounding box center [1437, 307] width 86 height 34
type input "*********"
click at [1402, 511] on button "Confirm" at bounding box center [1400, 512] width 159 height 27
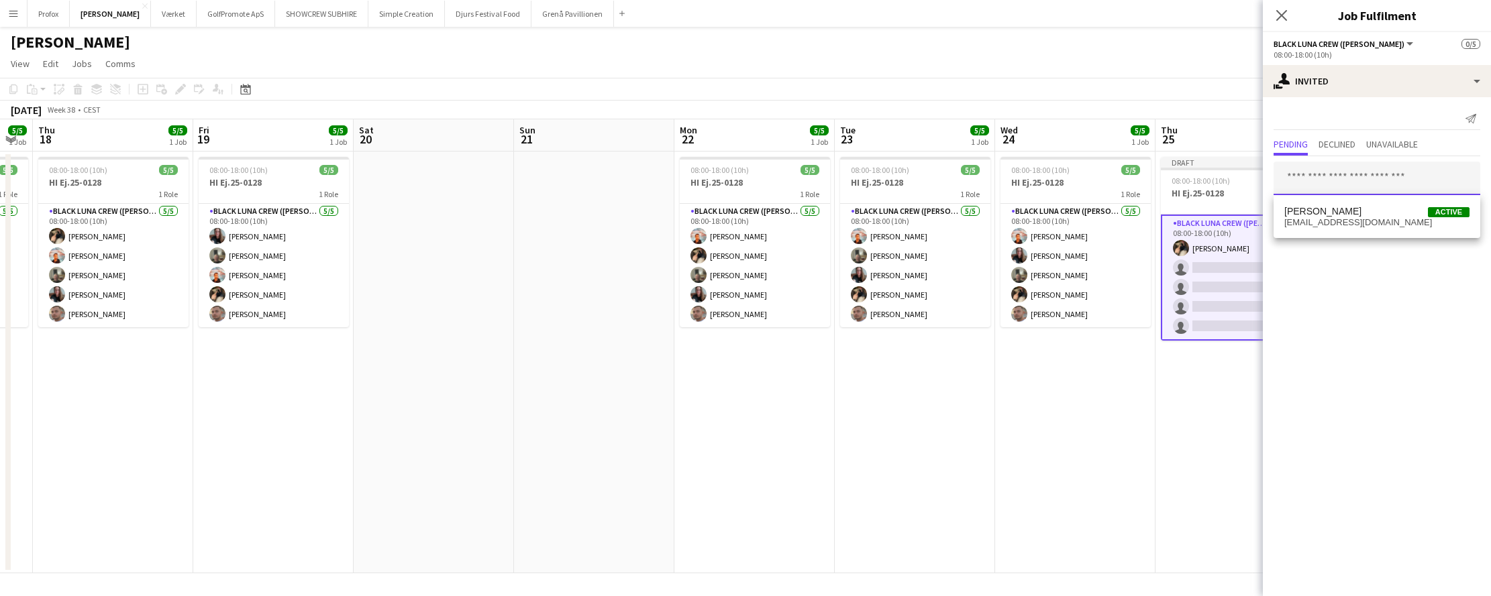
click at [1399, 181] on input "text" at bounding box center [1376, 179] width 207 height 34
type input "****"
click at [1401, 215] on span "[PERSON_NAME] Active" at bounding box center [1376, 211] width 185 height 11
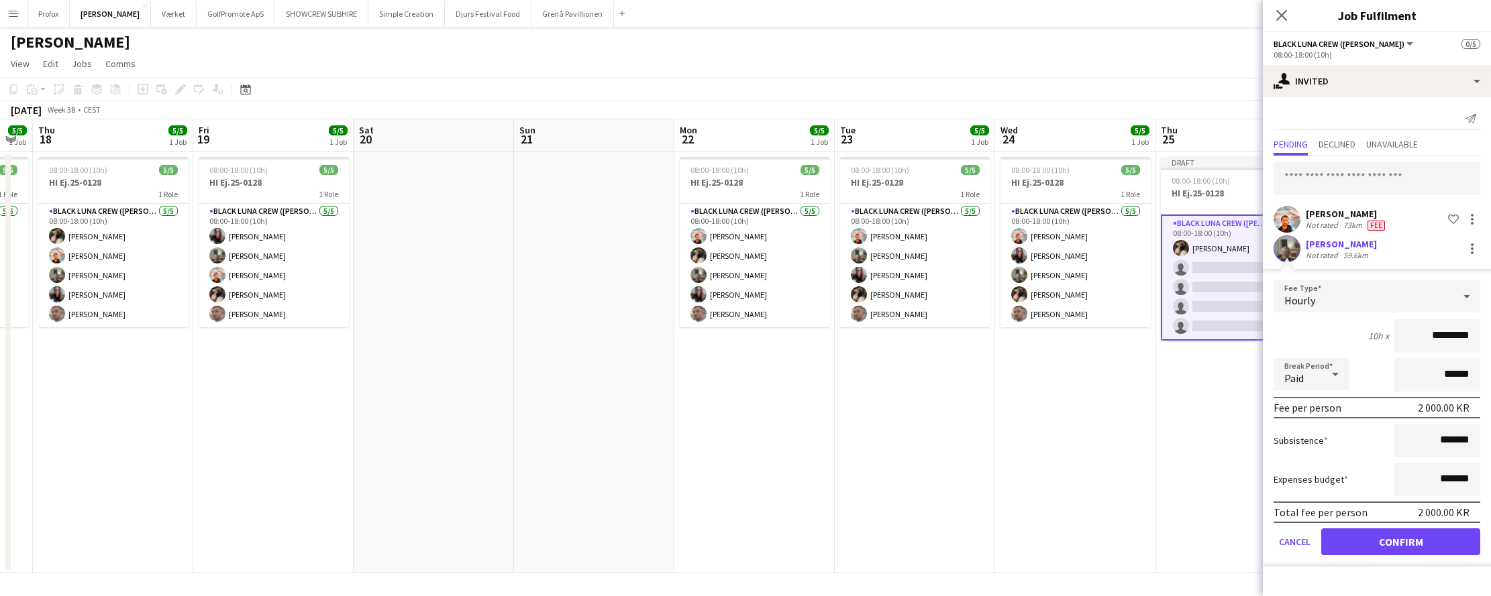
drag, startPoint x: 1431, startPoint y: 335, endPoint x: 1419, endPoint y: 341, distance: 13.2
click at [1416, 337] on input "*********" at bounding box center [1437, 336] width 86 height 34
type input "*********"
click at [1400, 542] on button "Confirm" at bounding box center [1400, 542] width 159 height 27
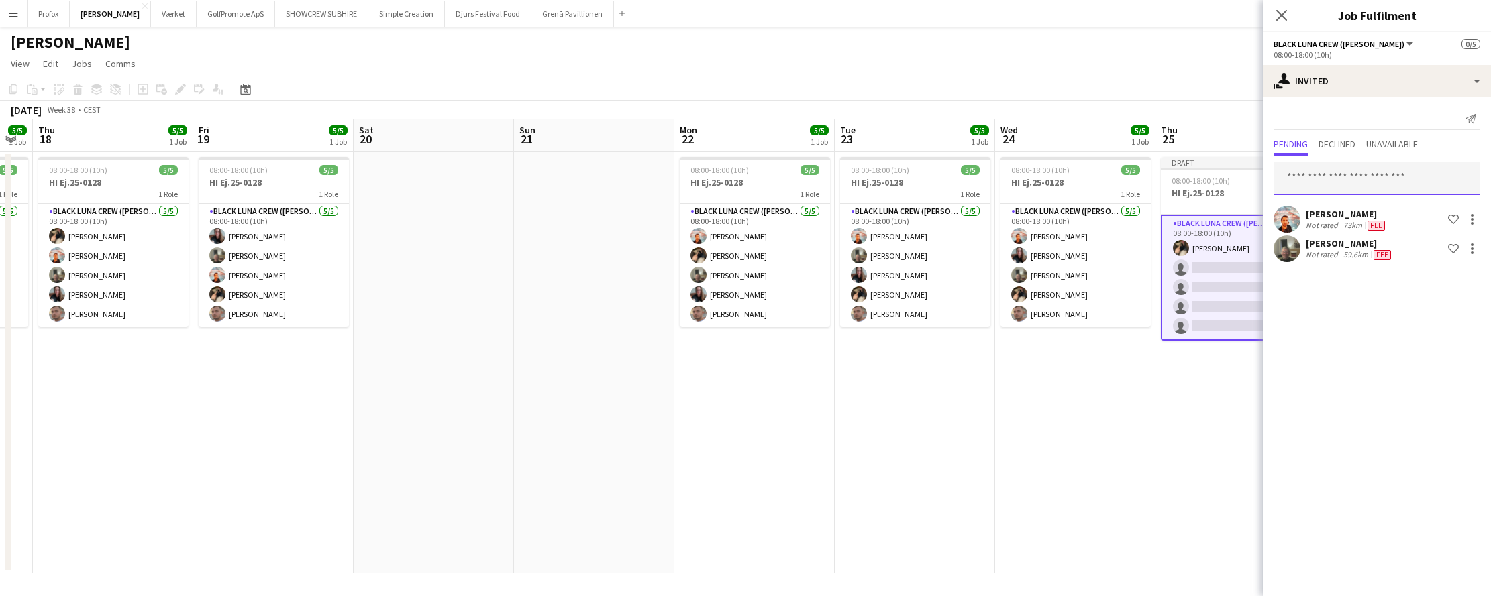
click at [1358, 181] on input "text" at bounding box center [1376, 179] width 207 height 34
type input "******"
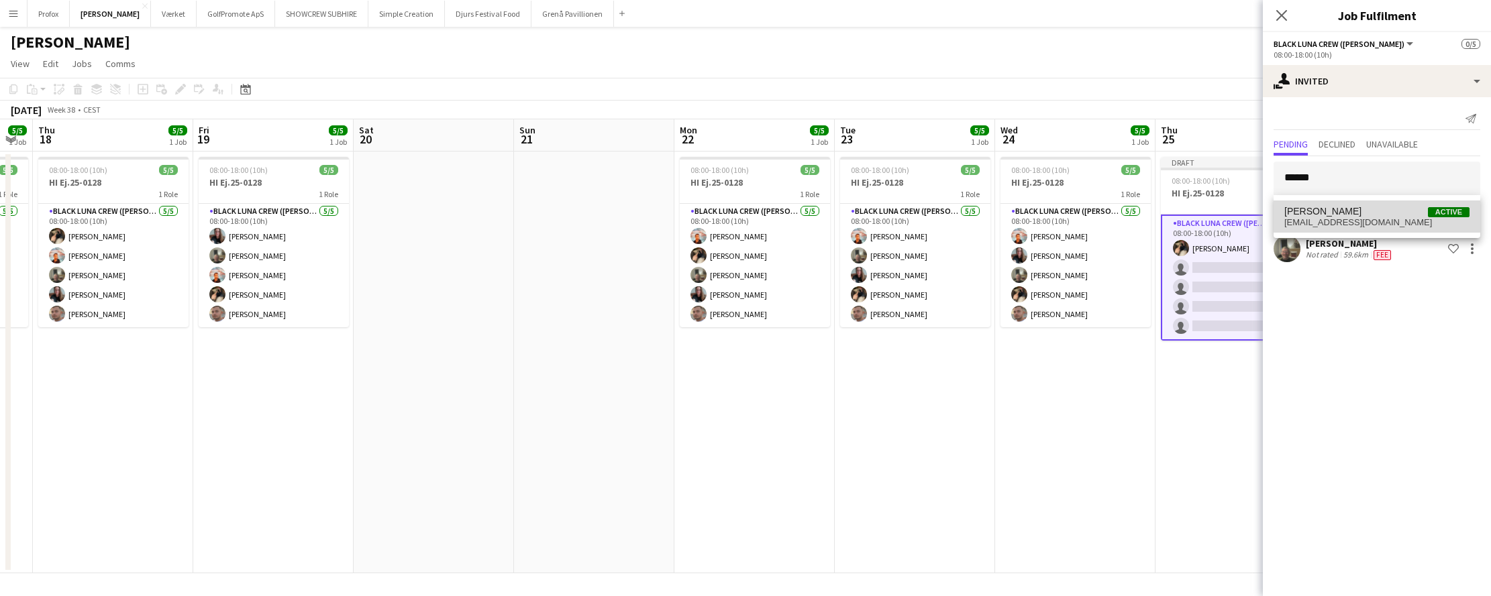
drag, startPoint x: 1346, startPoint y: 192, endPoint x: 1356, endPoint y: 223, distance: 32.7
click at [1356, 223] on span "[EMAIL_ADDRESS][DOMAIN_NAME]" at bounding box center [1376, 222] width 185 height 11
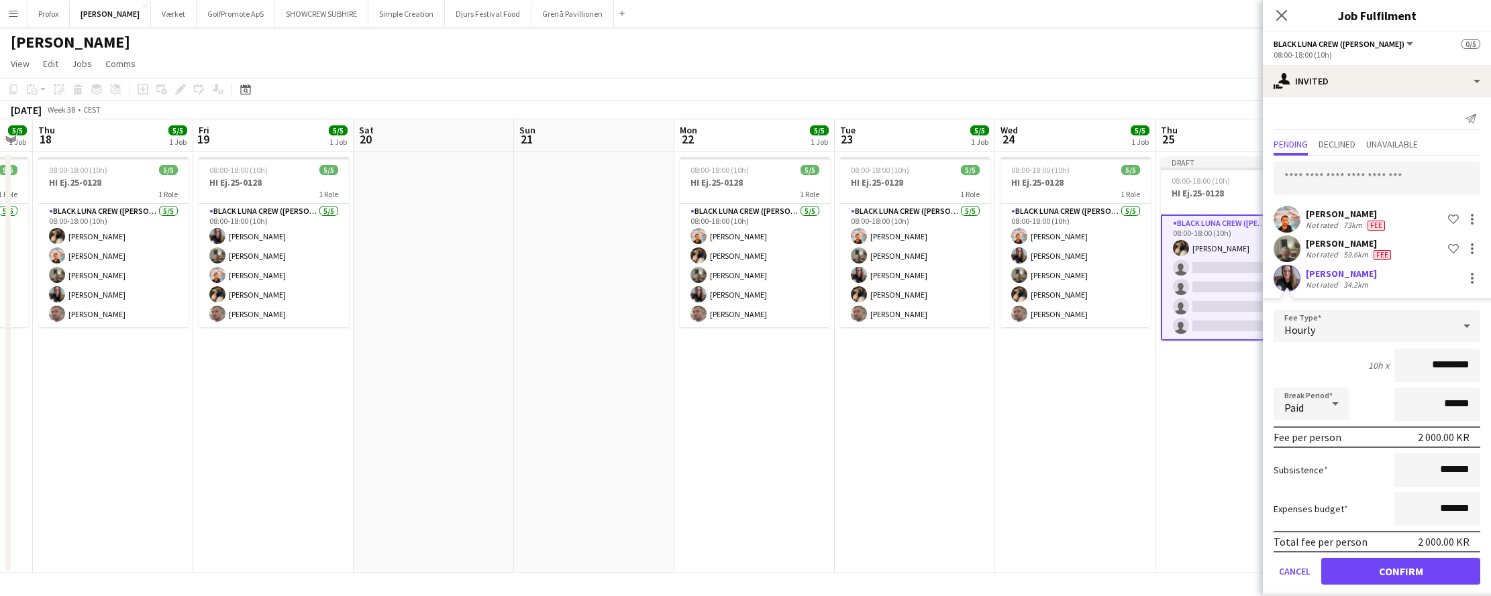
drag, startPoint x: 1422, startPoint y: 364, endPoint x: 1403, endPoint y: 369, distance: 19.4
click at [1403, 367] on input "*********" at bounding box center [1437, 366] width 86 height 34
type input "*********"
click at [1395, 572] on button "Confirm" at bounding box center [1400, 571] width 159 height 27
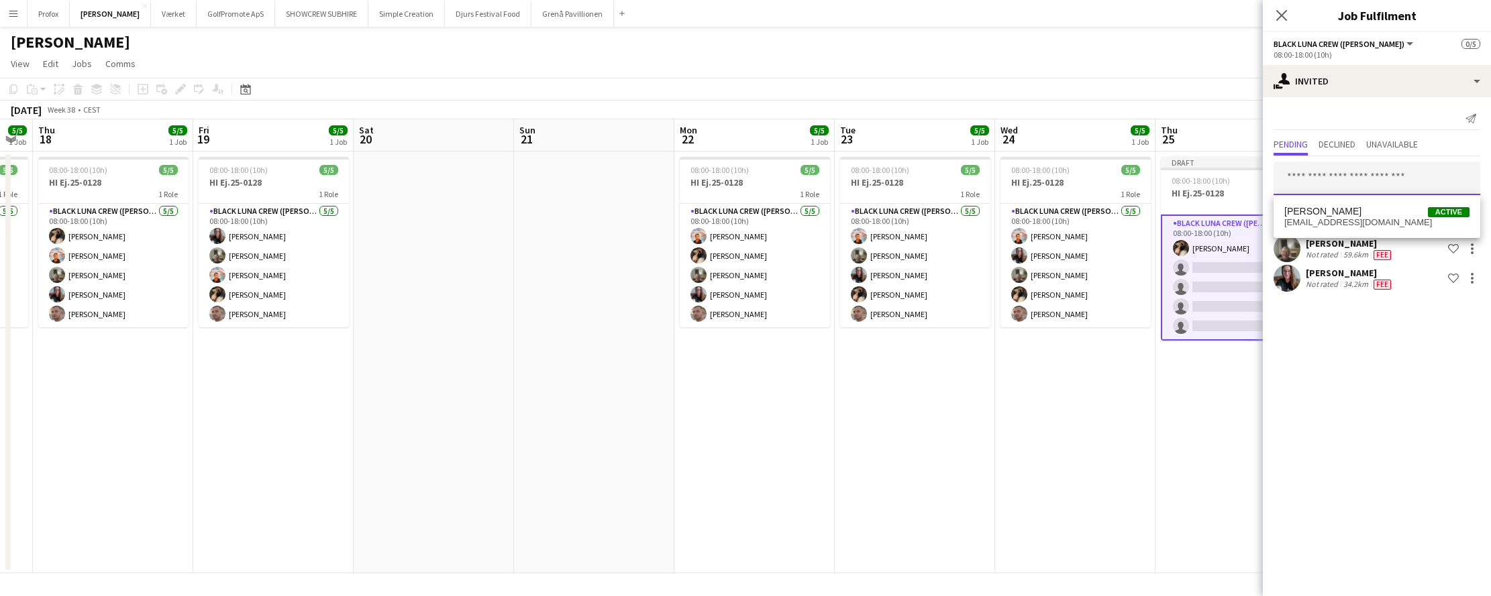
click at [1360, 178] on input "text" at bounding box center [1376, 179] width 207 height 34
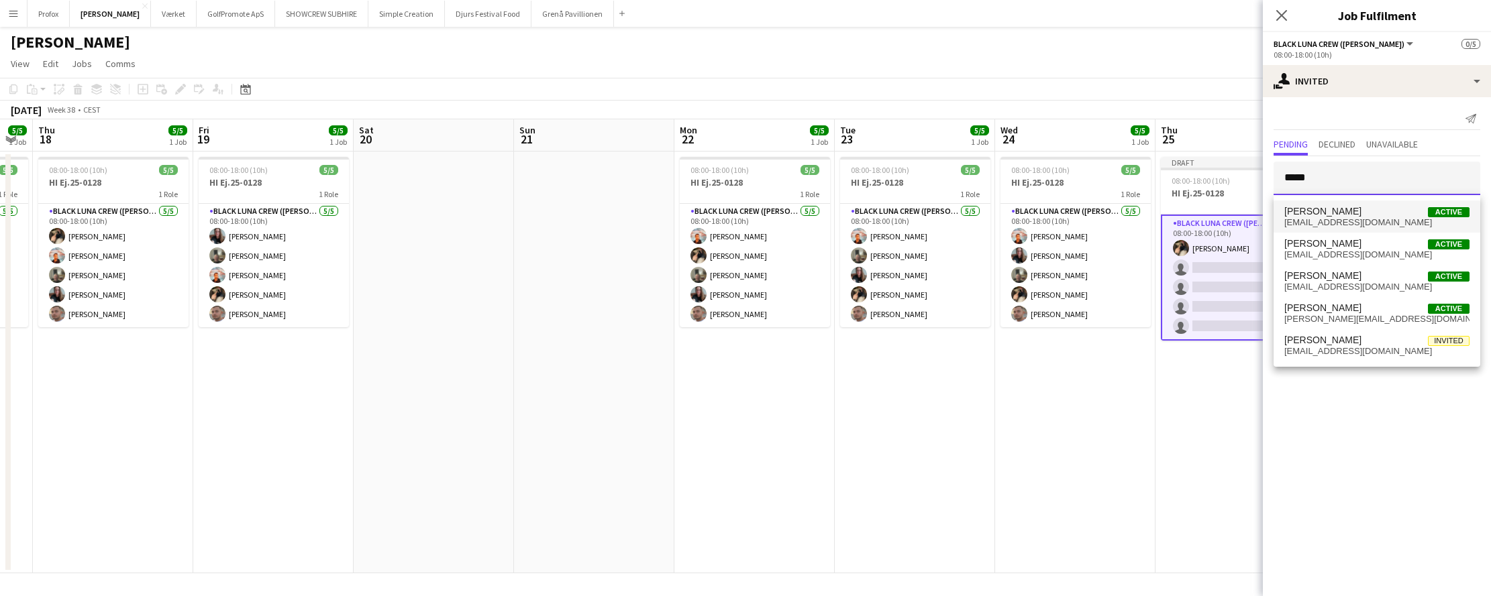
type input "*****"
click at [1419, 217] on span "[PERSON_NAME] Active" at bounding box center [1376, 211] width 185 height 11
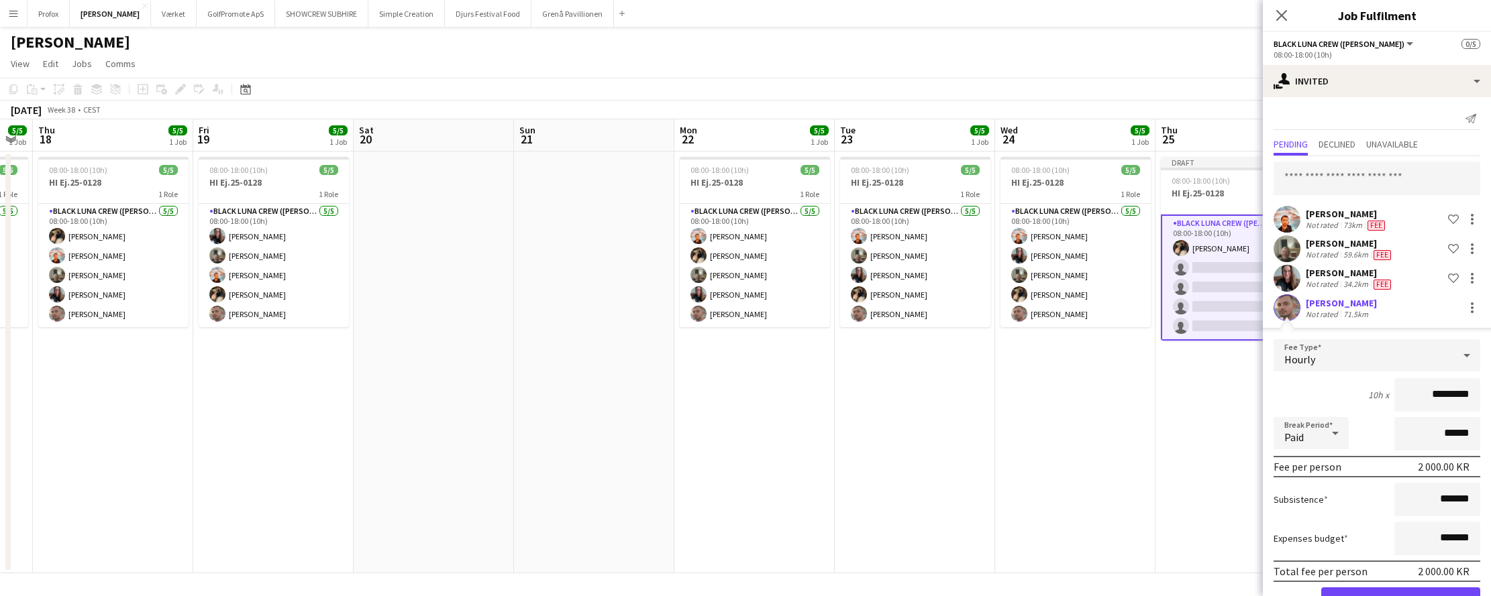
drag, startPoint x: 1418, startPoint y: 396, endPoint x: 1397, endPoint y: 398, distance: 20.9
click at [1399, 397] on input "*********" at bounding box center [1437, 395] width 86 height 34
type input "*********"
click at [1395, 596] on button "Confirm" at bounding box center [1400, 601] width 159 height 27
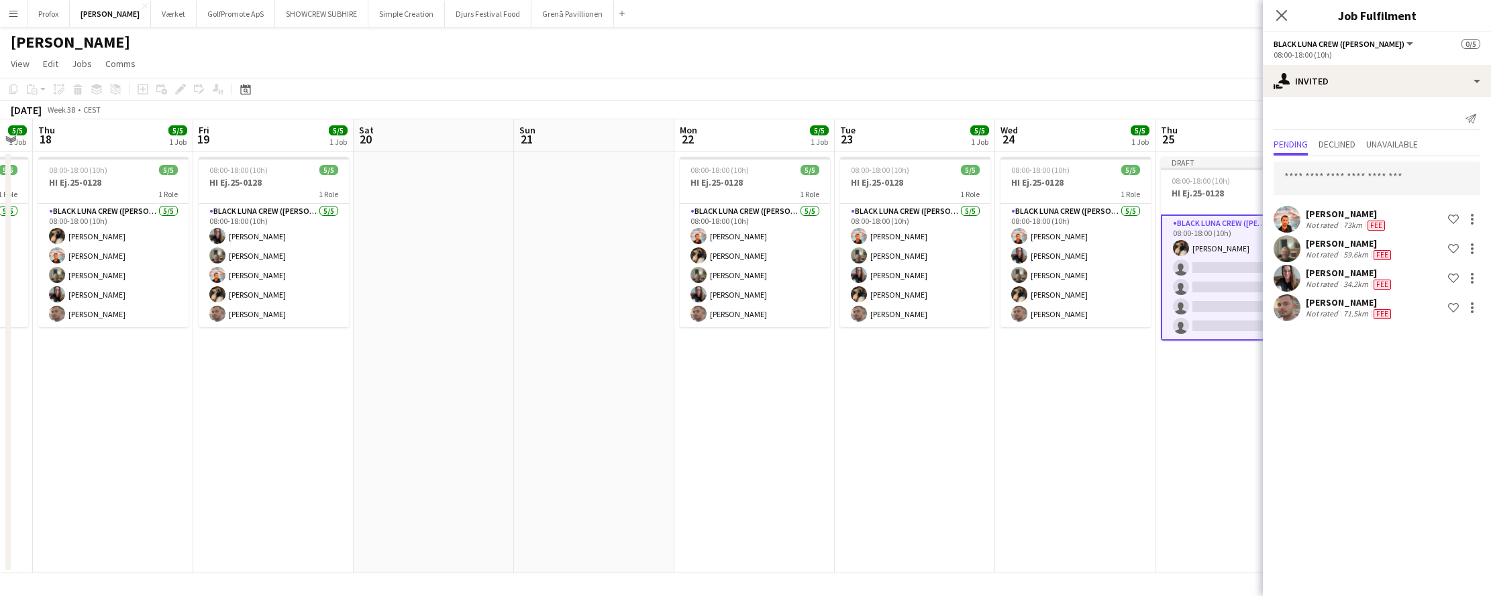
click at [1083, 430] on app-date-cell "08:00-18:00 (10h) 5/5 HI Ej.25-0128 1 Role Black Luna Crew ([PERSON_NAME]) [DAT…" at bounding box center [1075, 363] width 160 height 422
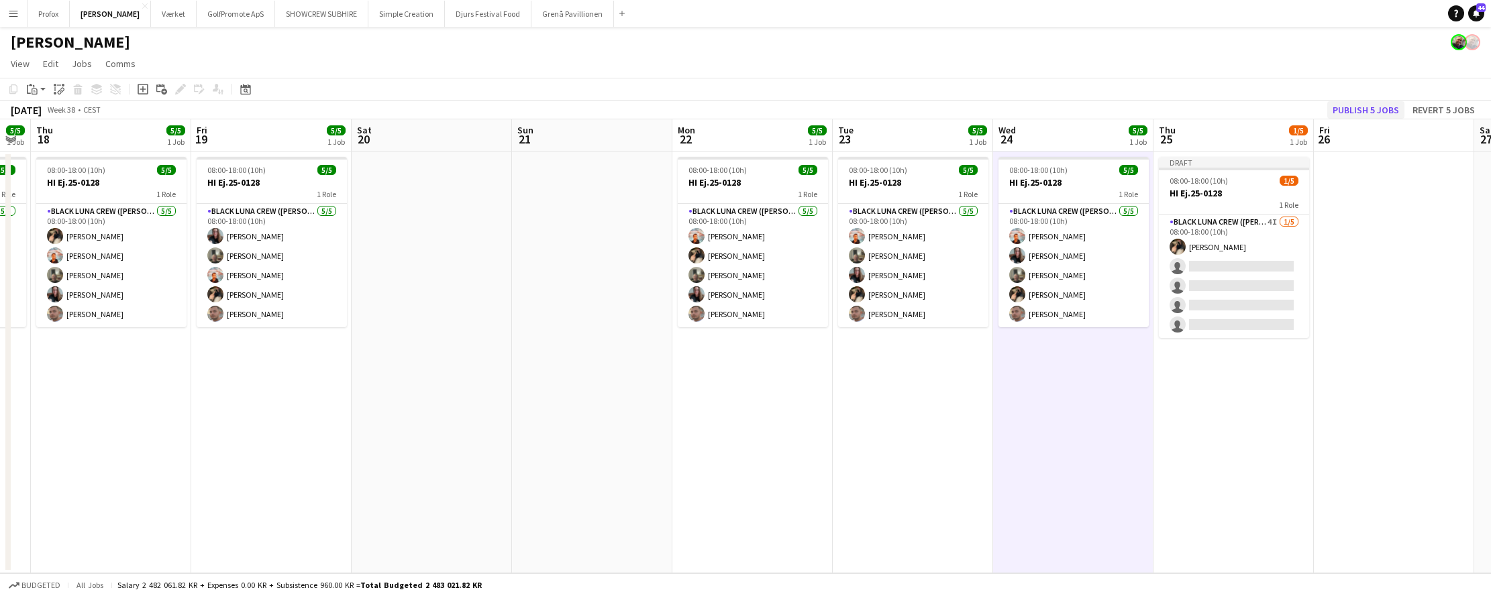
click at [1366, 107] on button "Publish 5 jobs" at bounding box center [1365, 109] width 77 height 17
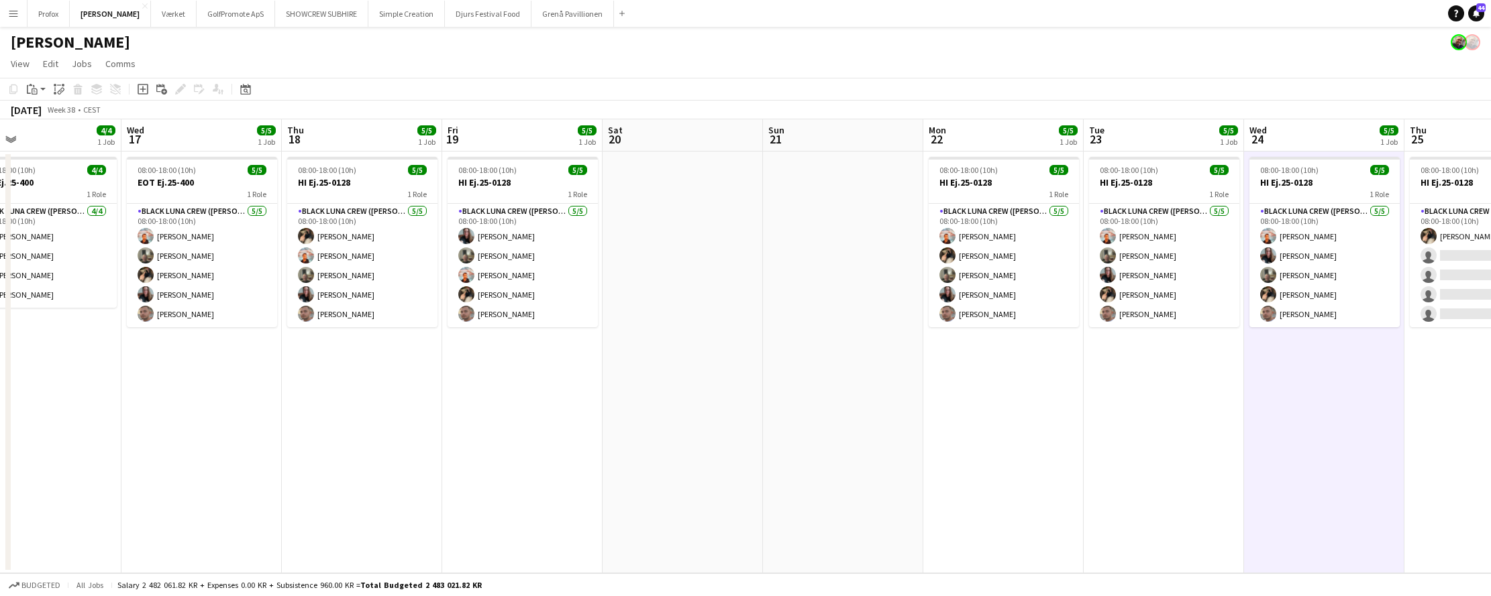
drag, startPoint x: 413, startPoint y: 420, endPoint x: 719, endPoint y: 419, distance: 306.6
click at [753, 413] on app-calendar-viewport "Sun 14 10/10 1 Job Mon 15 4/4 1 Job Tue 16 4/4 1 Job Wed 17 5/5 1 Job Thu 18 5/…" at bounding box center [745, 346] width 1491 height 454
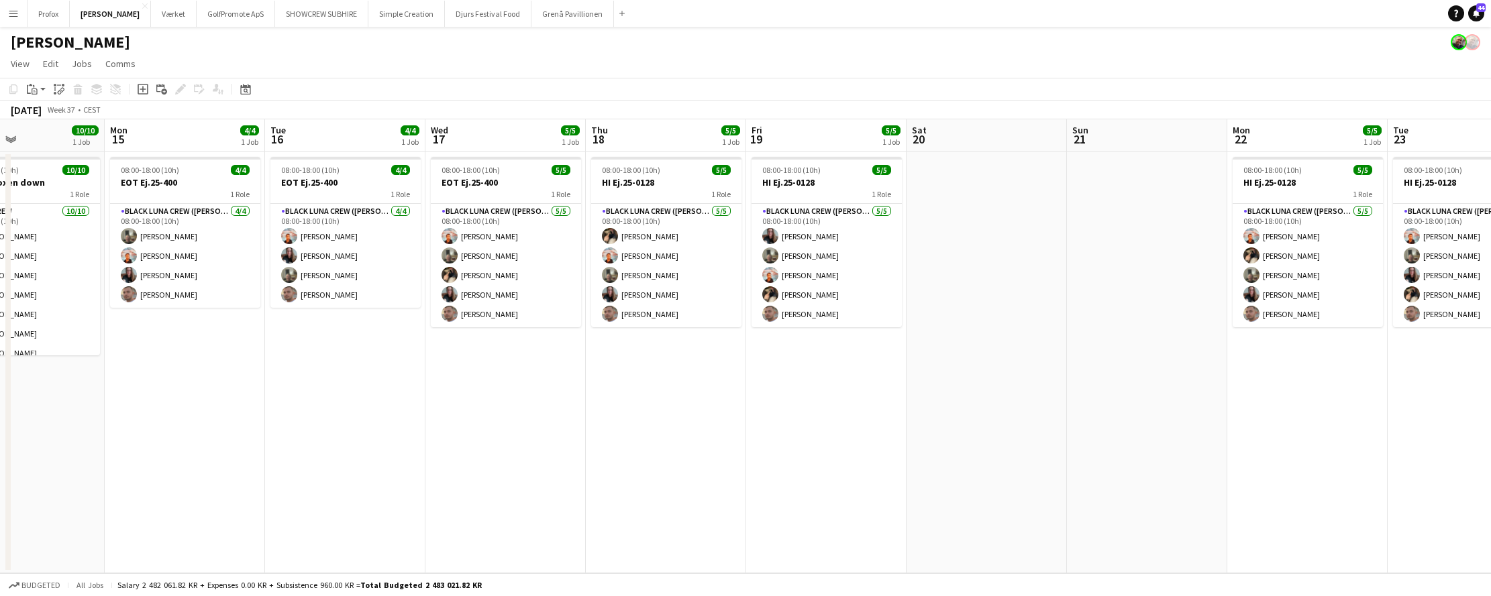
drag, startPoint x: 841, startPoint y: 425, endPoint x: 777, endPoint y: 427, distance: 64.4
click at [1003, 415] on app-calendar-viewport "Fri 12 1/4 1 Job Sat 13 Sun 14 10/10 1 Job Mon 15 4/4 1 Job Tue 16 4/4 1 Job We…" at bounding box center [745, 346] width 1491 height 454
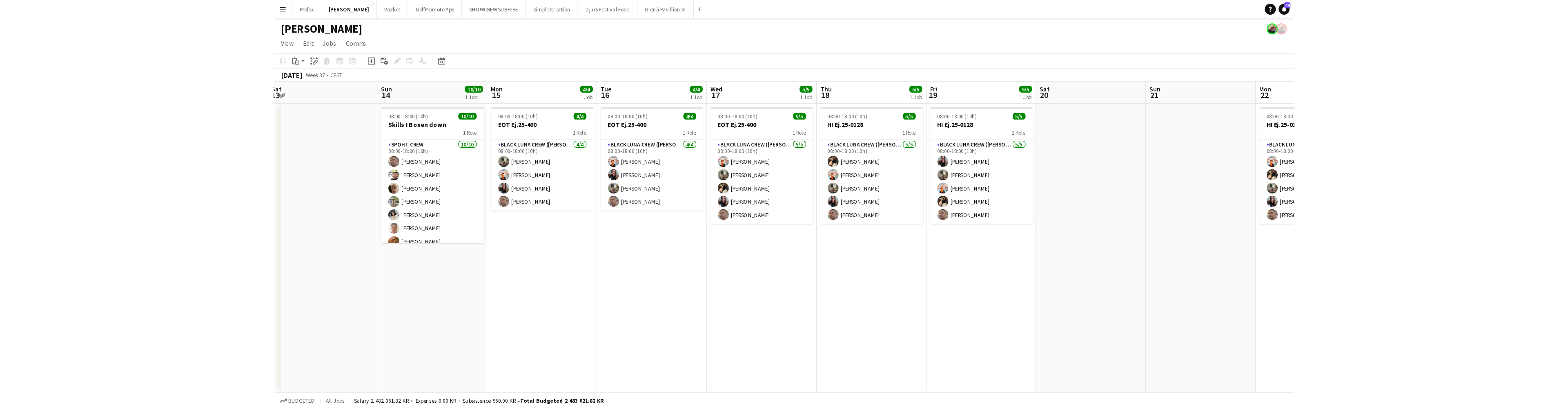
scroll to position [0, 298]
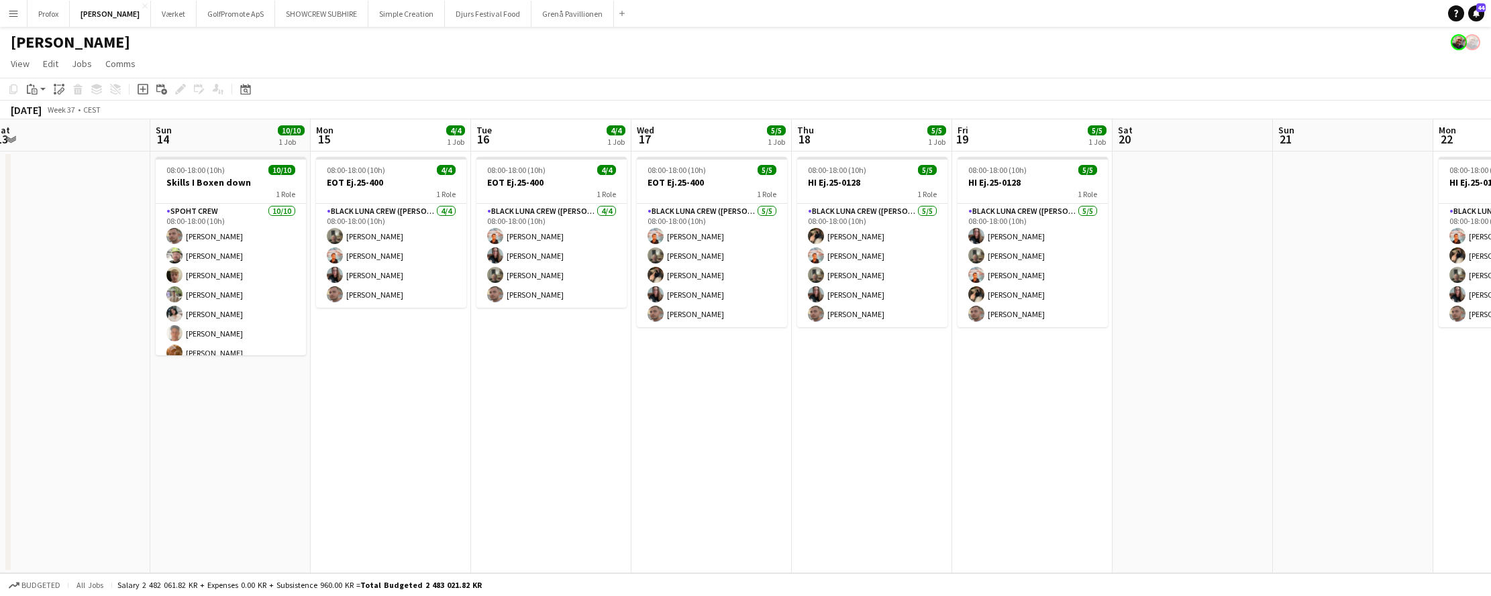
drag, startPoint x: 609, startPoint y: 444, endPoint x: 486, endPoint y: 427, distance: 124.0
click at [484, 429] on app-calendar-viewport "Wed 10 Thu 11 Fri 12 1/4 1 Job Sat 13 Sun 14 10/10 1 Job Mon 15 4/4 1 Job Tue 1…" at bounding box center [745, 346] width 1491 height 454
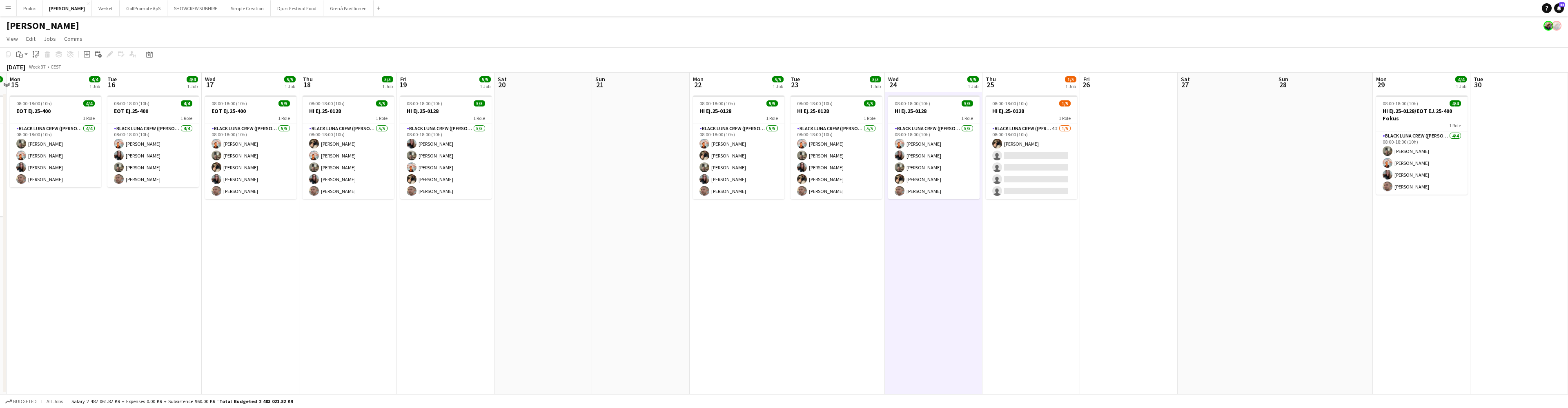
drag, startPoint x: 649, startPoint y: 288, endPoint x: 545, endPoint y: 291, distance: 104.0
click at [562, 291] on app-calendar-viewport "Fri 12 1/4 1 Job Sat 13 Sun 14 10/10 1 Job Mon 15 4/4 1 Job Tue 16 4/4 1 Job We…" at bounding box center [784, 233] width 1568 height 322
